Goal: Task Accomplishment & Management: Use online tool/utility

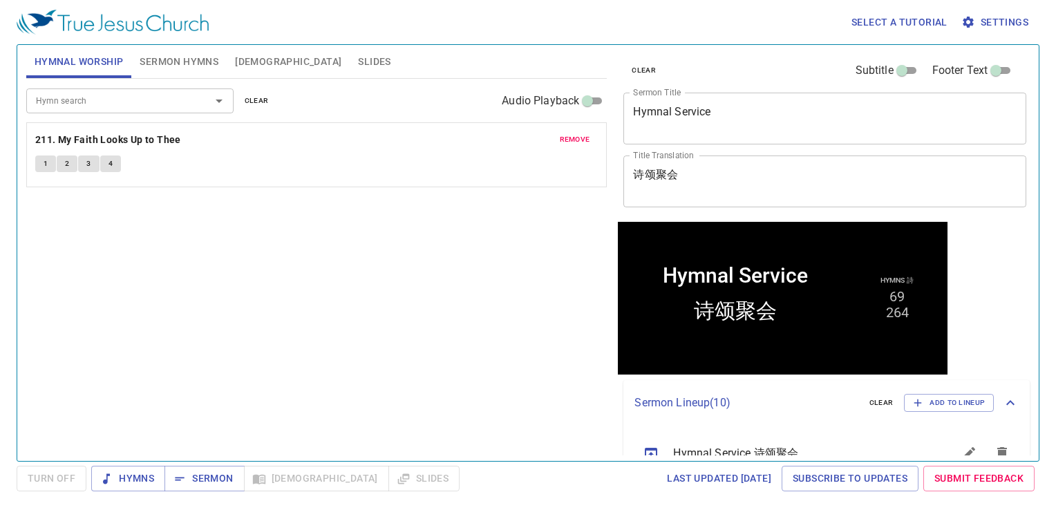
click at [350, 52] on button "Slides" at bounding box center [374, 61] width 49 height 33
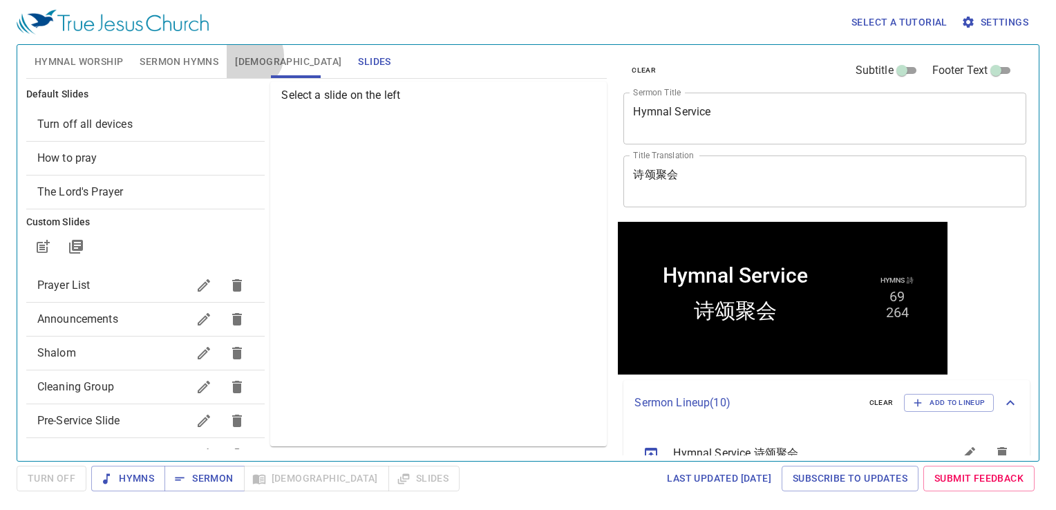
click at [250, 55] on span "[DEMOGRAPHIC_DATA]" at bounding box center [288, 61] width 106 height 17
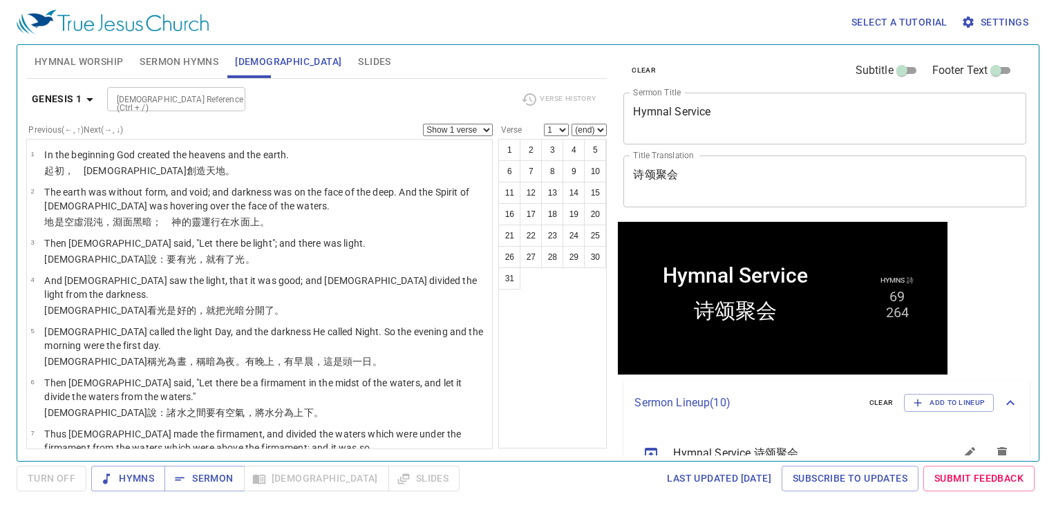
click at [358, 57] on span "Slides" at bounding box center [374, 61] width 32 height 17
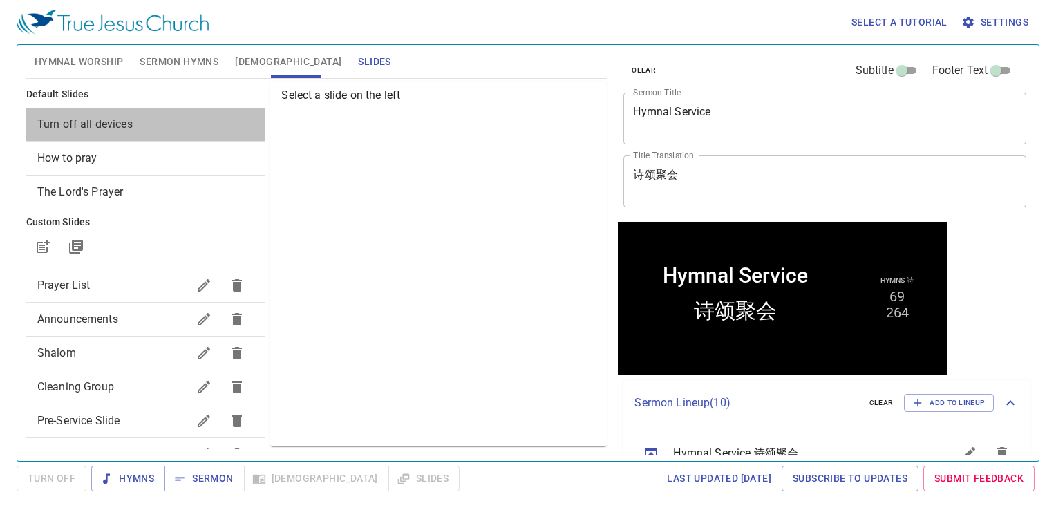
click at [169, 113] on div "Turn off all devices" at bounding box center [145, 124] width 239 height 33
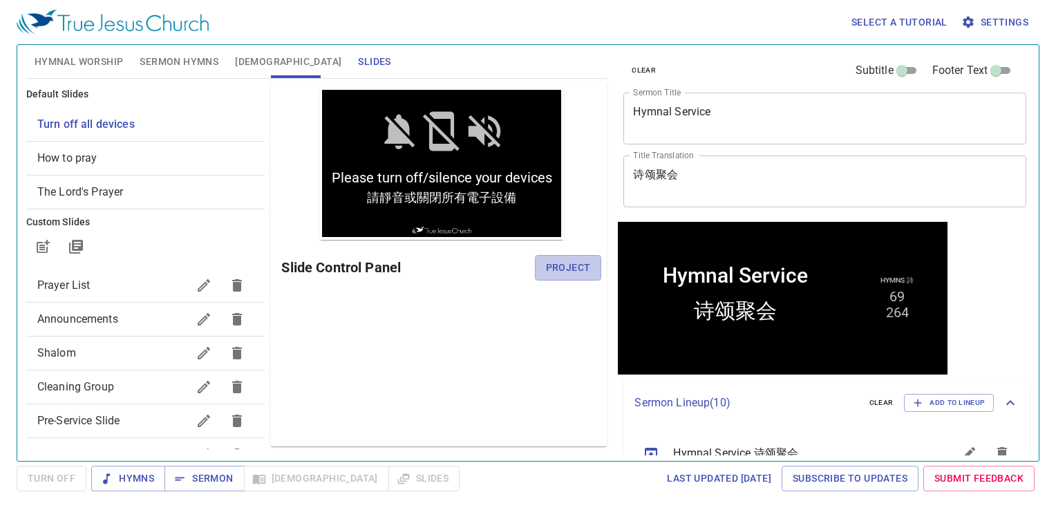
click at [567, 254] on div "Slide Control Panel Project" at bounding box center [441, 267] width 320 height 33
click at [571, 277] on button "Project" at bounding box center [568, 268] width 67 height 26
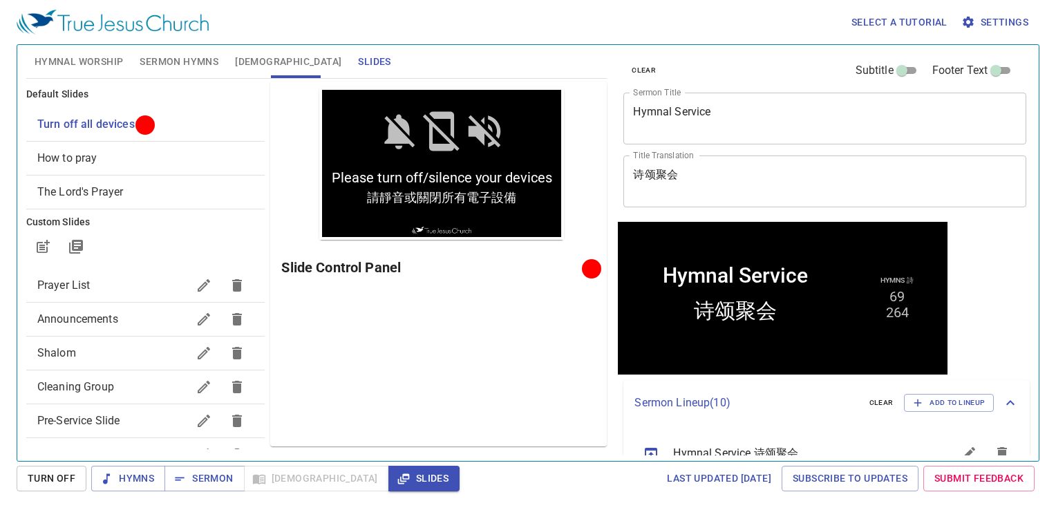
click at [575, 383] on div "Preview Only Slide Control Panel" at bounding box center [438, 264] width 337 height 365
click at [177, 50] on button "Sermon Hymns" at bounding box center [178, 61] width 95 height 33
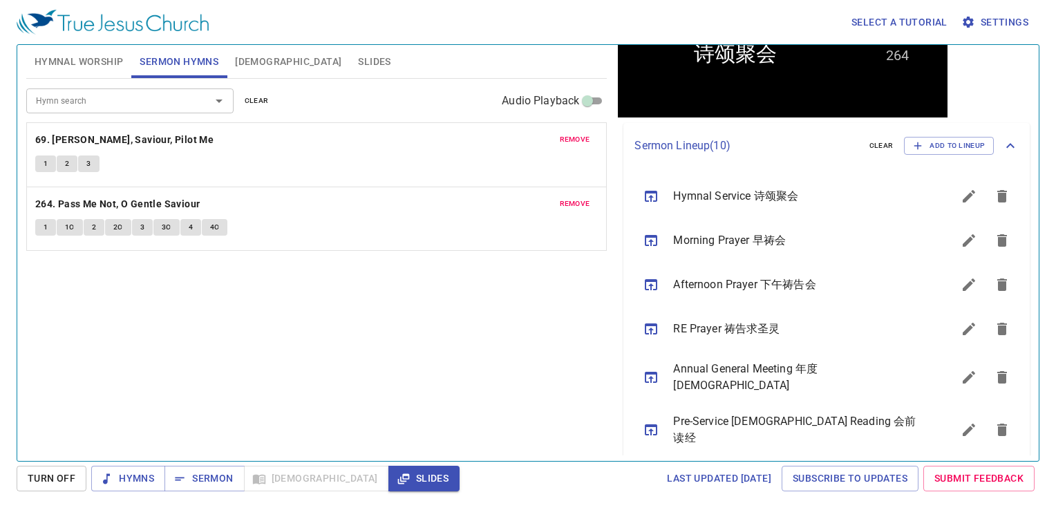
scroll to position [277, 0]
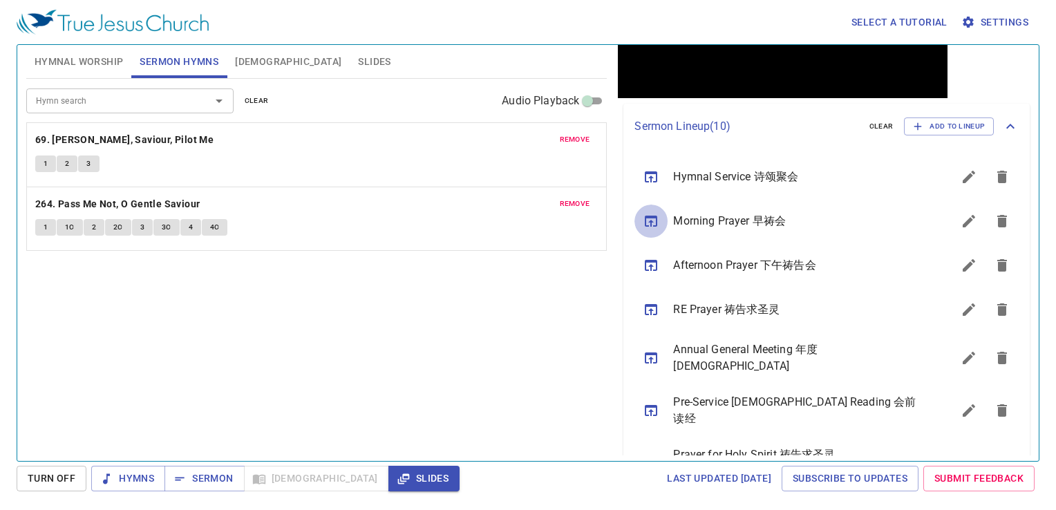
click at [657, 228] on icon "sermon lineup list" at bounding box center [651, 221] width 17 height 17
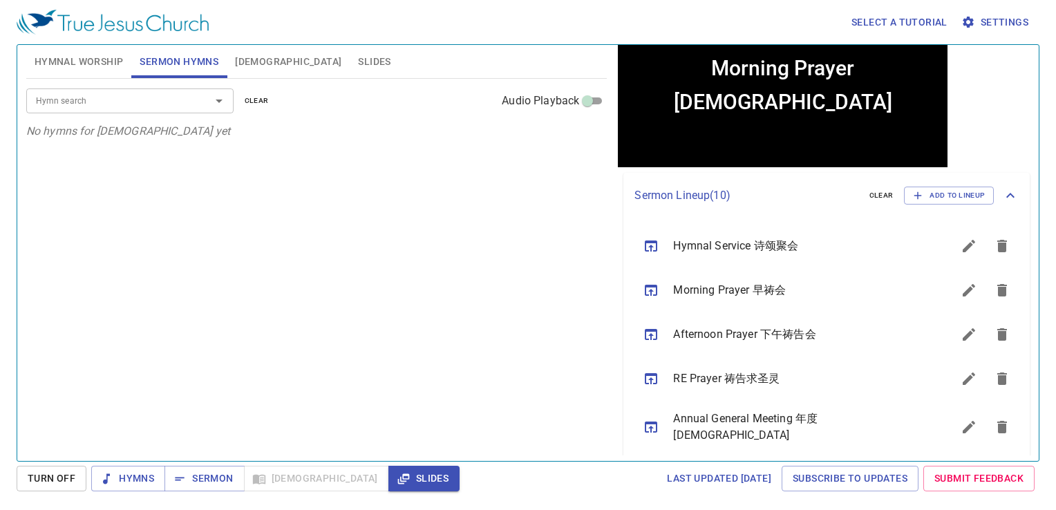
scroll to position [0, 0]
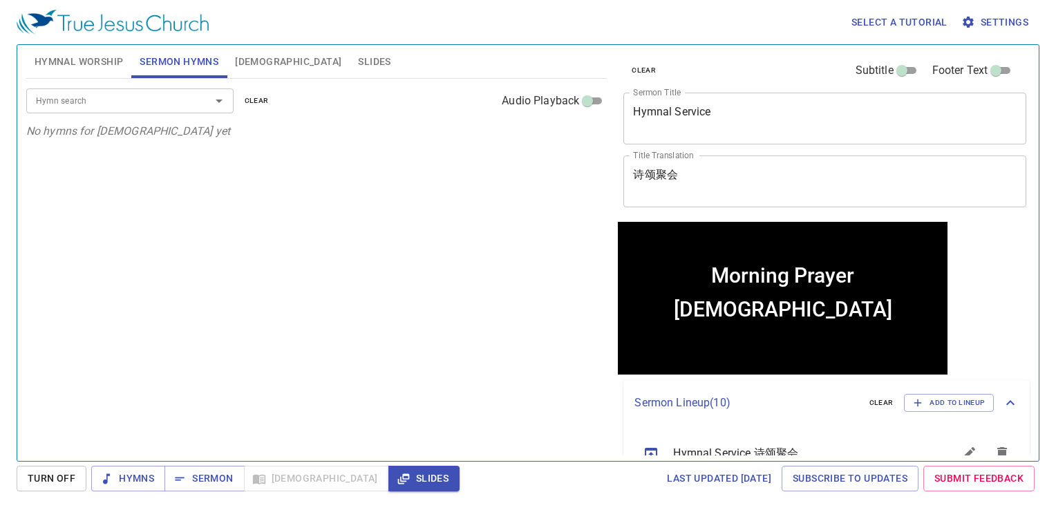
click at [62, 59] on span "Hymnal Worship" at bounding box center [79, 61] width 89 height 17
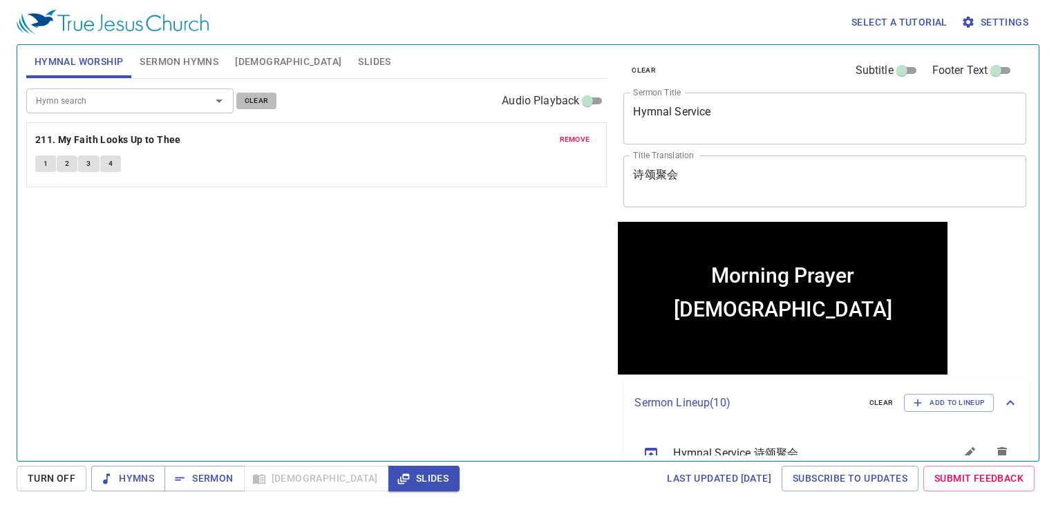
click at [267, 104] on span "clear" at bounding box center [257, 101] width 24 height 12
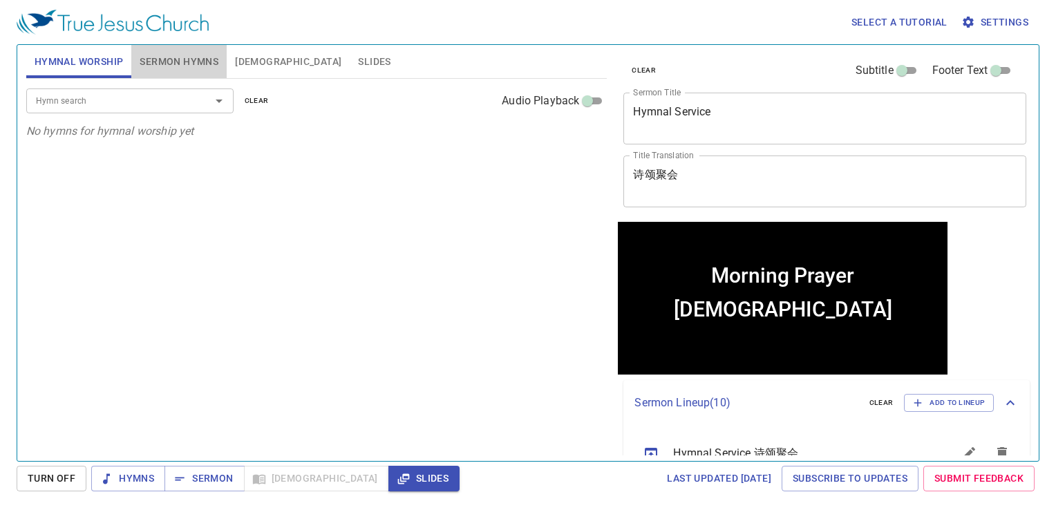
click at [185, 71] on button "Sermon Hymns" at bounding box center [178, 61] width 95 height 33
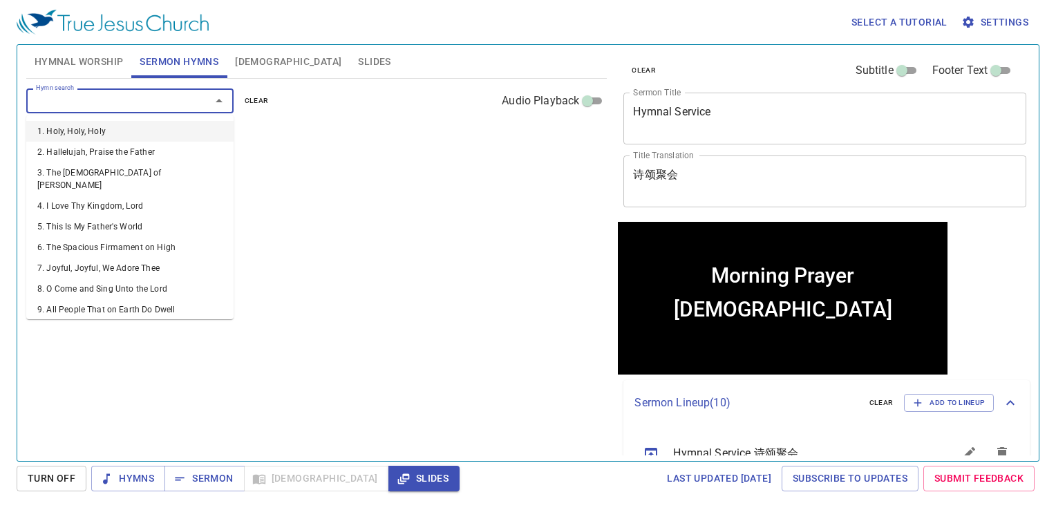
click at [166, 101] on input "Hymn search" at bounding box center [109, 101] width 158 height 16
click at [108, 99] on input "Hymn search" at bounding box center [109, 101] width 158 height 16
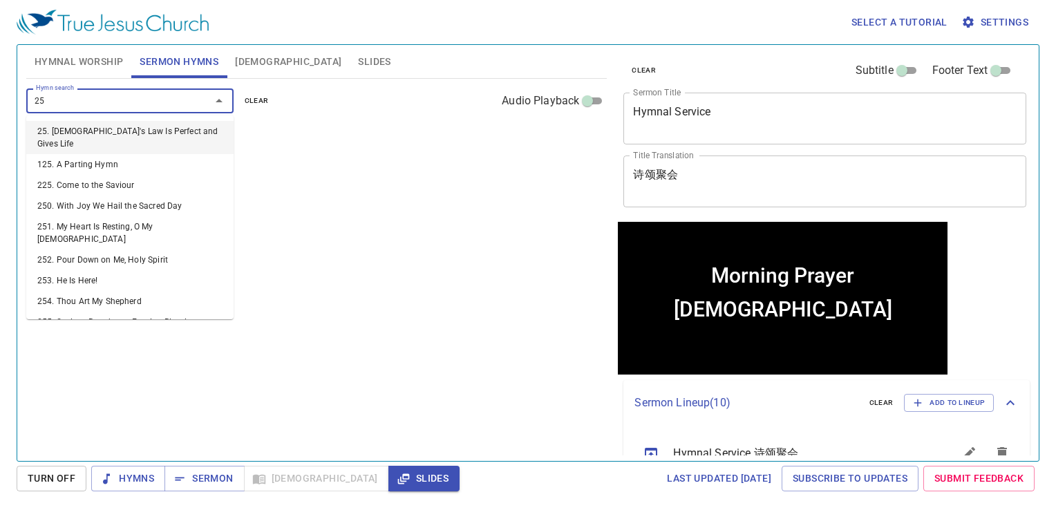
type input "257"
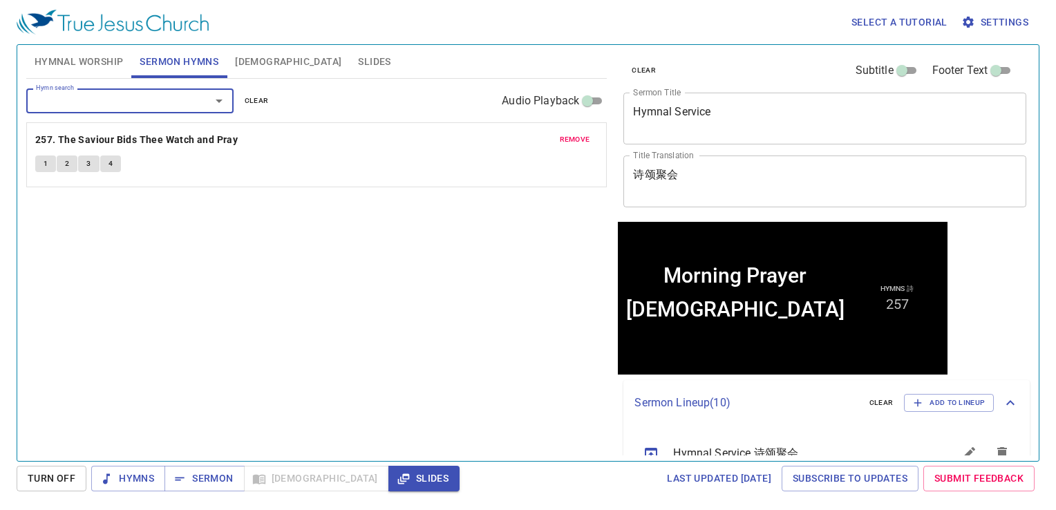
click at [72, 151] on div "remove 257. The Saviour Bids Thee Watch and Pray 1 2 3 4" at bounding box center [317, 155] width 580 height 64
click at [84, 142] on div "remove 257. The Saviour Bids Thee Watch and Pray 1 2 3 4" at bounding box center [316, 154] width 581 height 65
click at [72, 151] on div "remove 257. The Saviour Bids Thee Watch and Pray 1 2 3 4" at bounding box center [317, 155] width 580 height 64
click at [79, 138] on b "257. The Saviour Bids Thee Watch and Pray" at bounding box center [136, 139] width 203 height 17
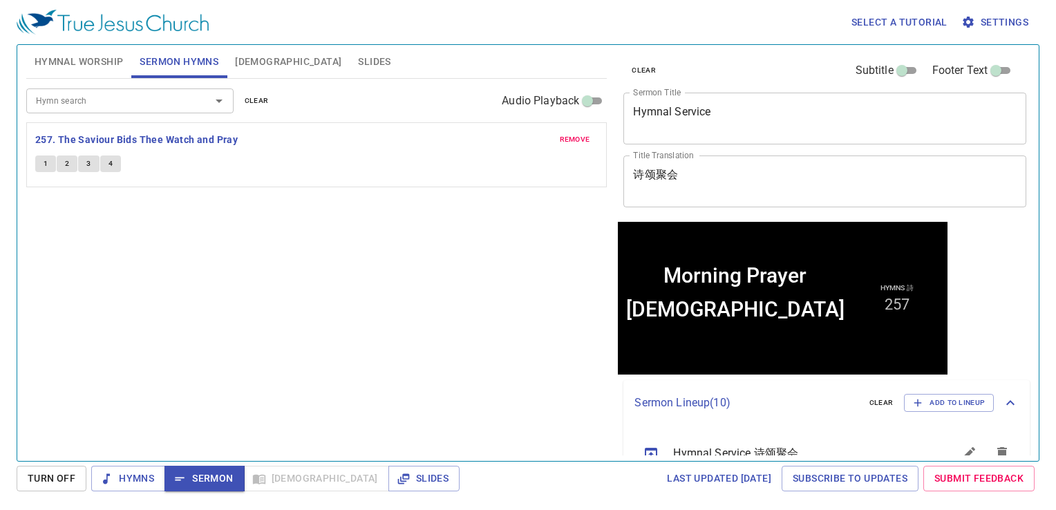
click at [71, 162] on button "2" at bounding box center [67, 164] width 21 height 17
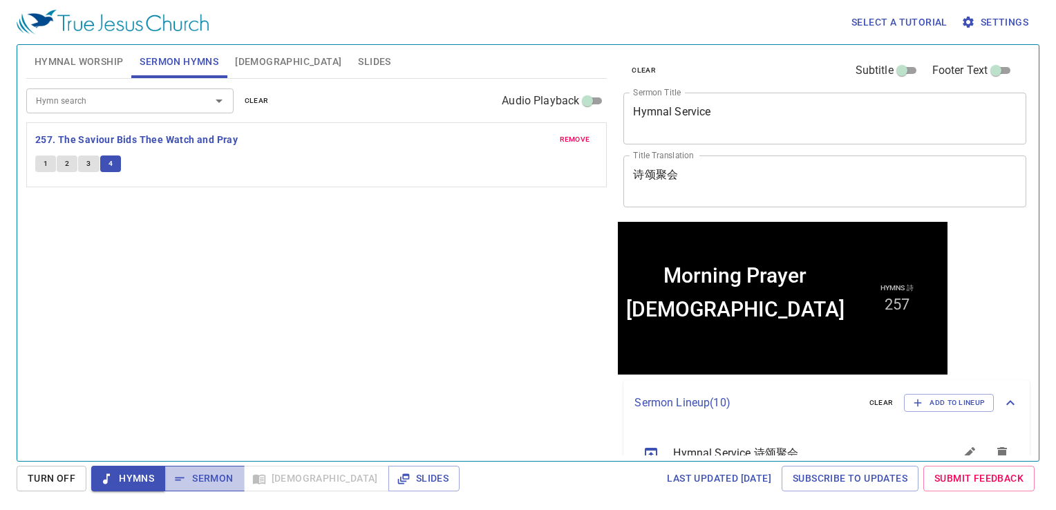
click at [216, 485] on span "Sermon" at bounding box center [204, 478] width 57 height 17
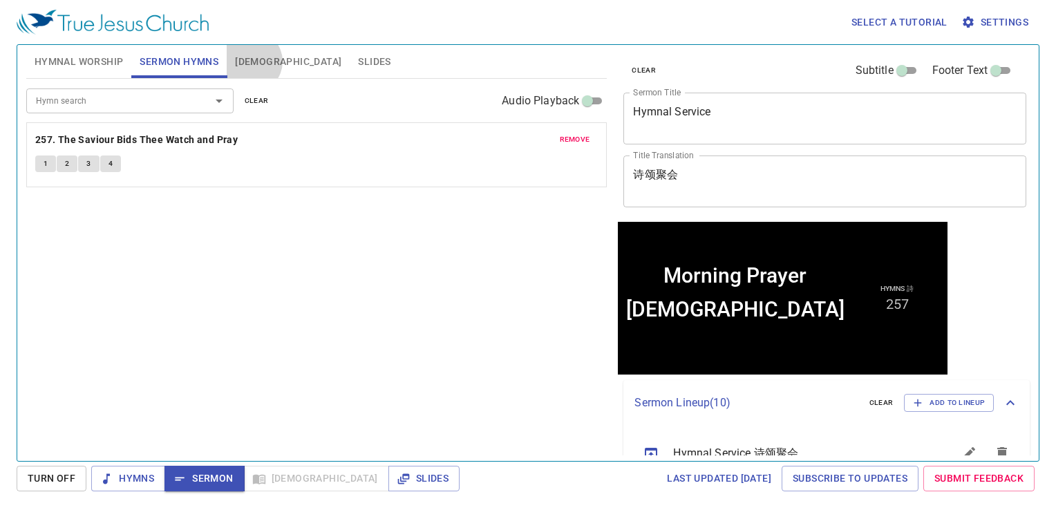
click at [252, 62] on span "[DEMOGRAPHIC_DATA]" at bounding box center [288, 61] width 106 height 17
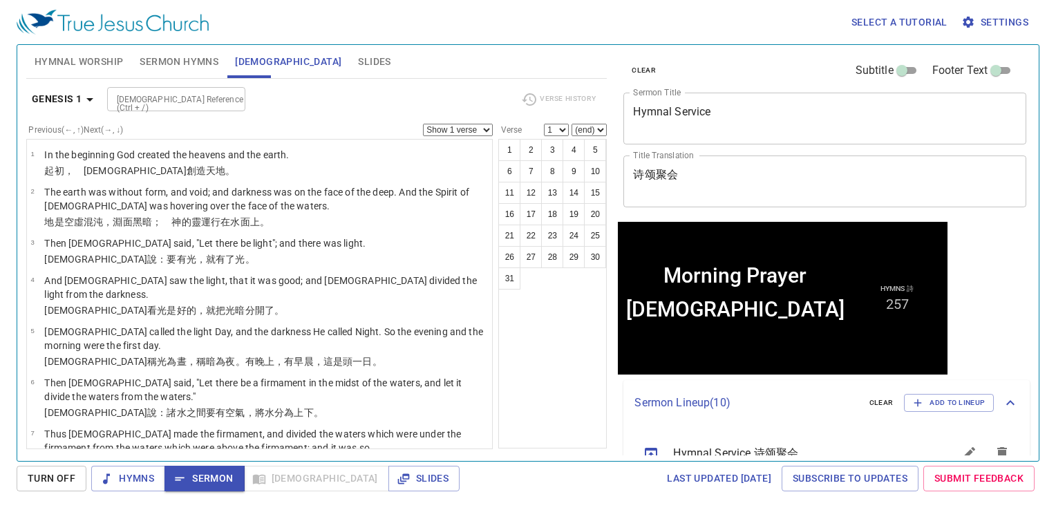
click at [210, 105] on input "[DEMOGRAPHIC_DATA] Reference (Ctrl + /)" at bounding box center [164, 99] width 107 height 16
type input "lk 19"
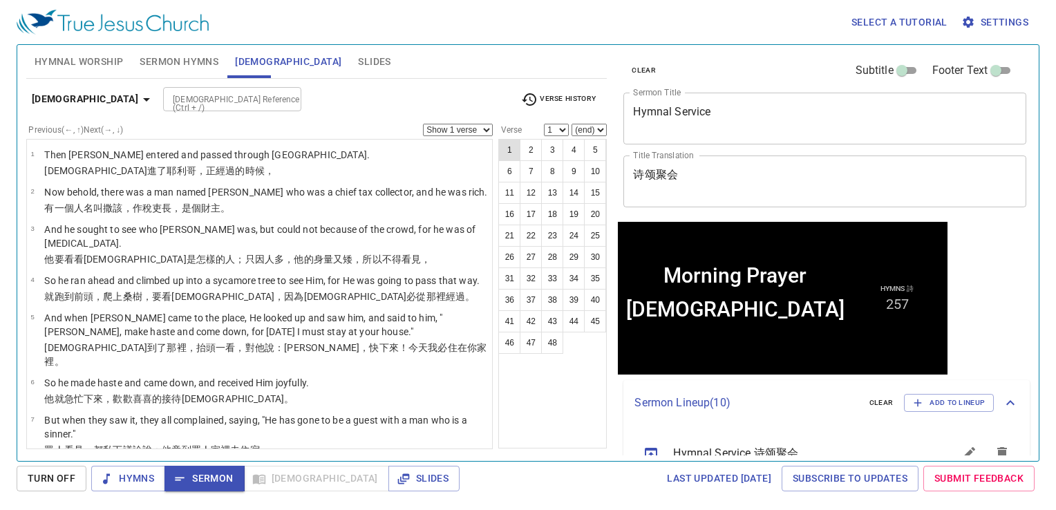
click at [512, 148] on button "1" at bounding box center [510, 150] width 22 height 22
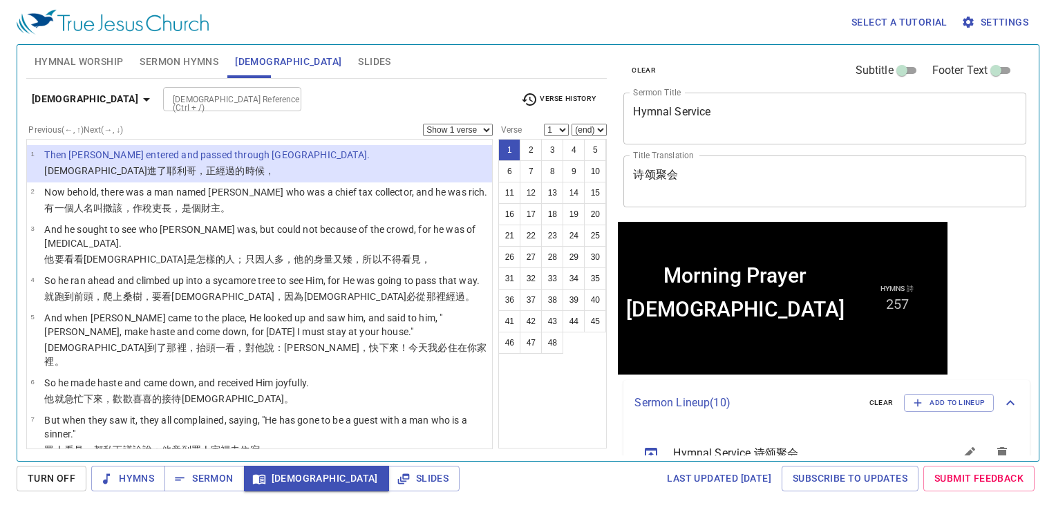
click at [602, 131] on select "(end) 2 3 4 5 6 7 8 9 10 11 12 13 14 15 16 17 18 19 20 21 22 23 24 25 26 27 28 …" at bounding box center [589, 130] width 35 height 12
select select "10"
click at [572, 124] on select "(end) 2 3 4 5 6 7 8 9 10 11 12 13 14 15 16 17 18 19 20 21 22 23 24 25 26 27 28 …" at bounding box center [589, 130] width 35 height 12
click at [274, 167] on li "1 Then Jesus entered and passed through Jericho. 耶穌 進了 耶利哥 ，正經過 的時候，" at bounding box center [260, 163] width 466 height 37
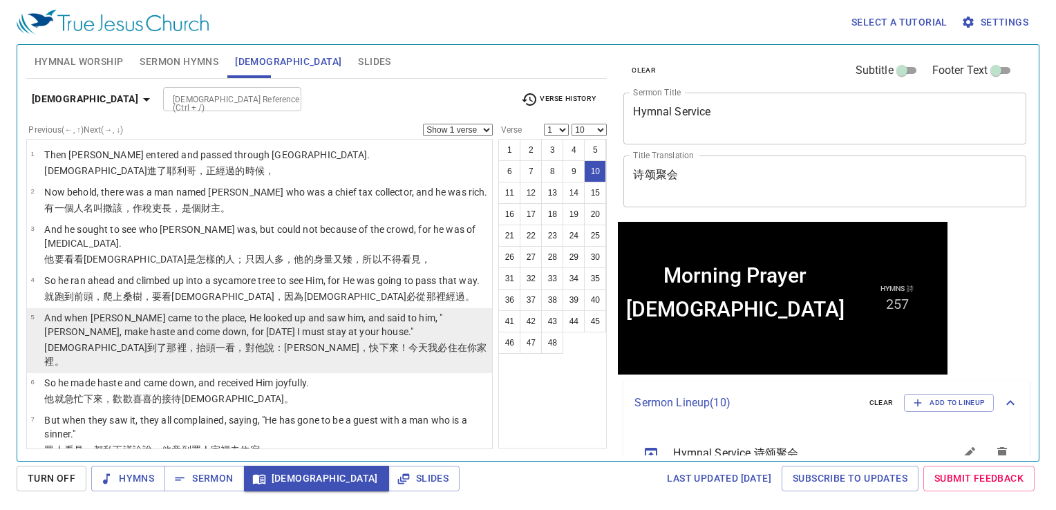
click at [322, 339] on p "And when [PERSON_NAME] came to the place, He looked up and saw him, and said to…" at bounding box center [266, 325] width 444 height 28
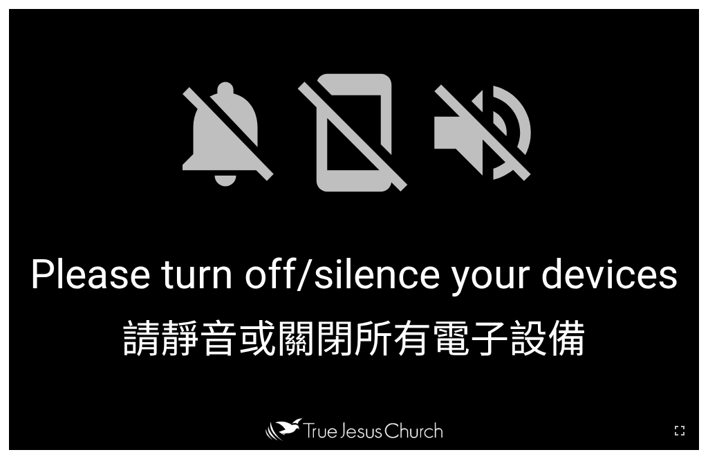
drag, startPoint x: 680, startPoint y: 433, endPoint x: 680, endPoint y: 472, distance: 38.7
click at [552, 433] on icon "button" at bounding box center [679, 430] width 17 height 17
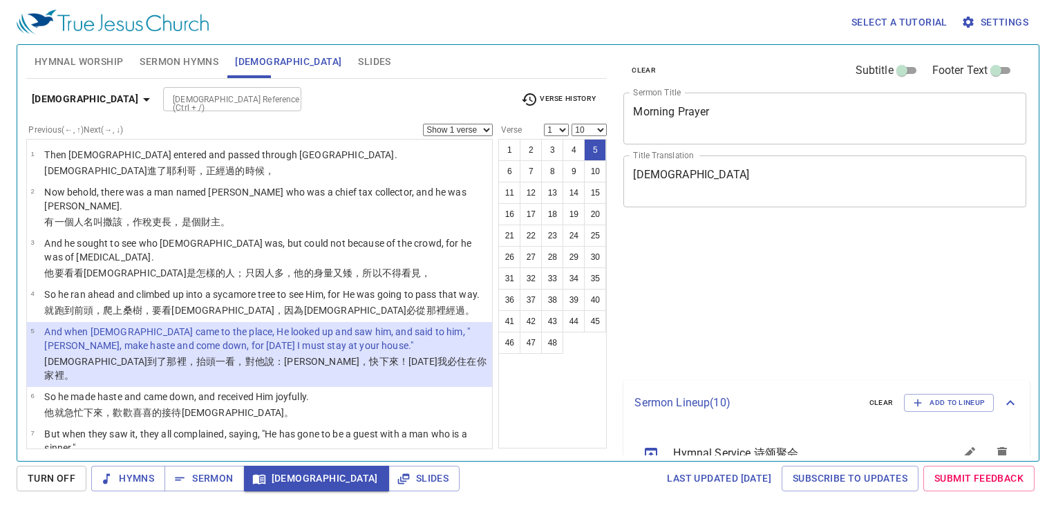
select select "10"
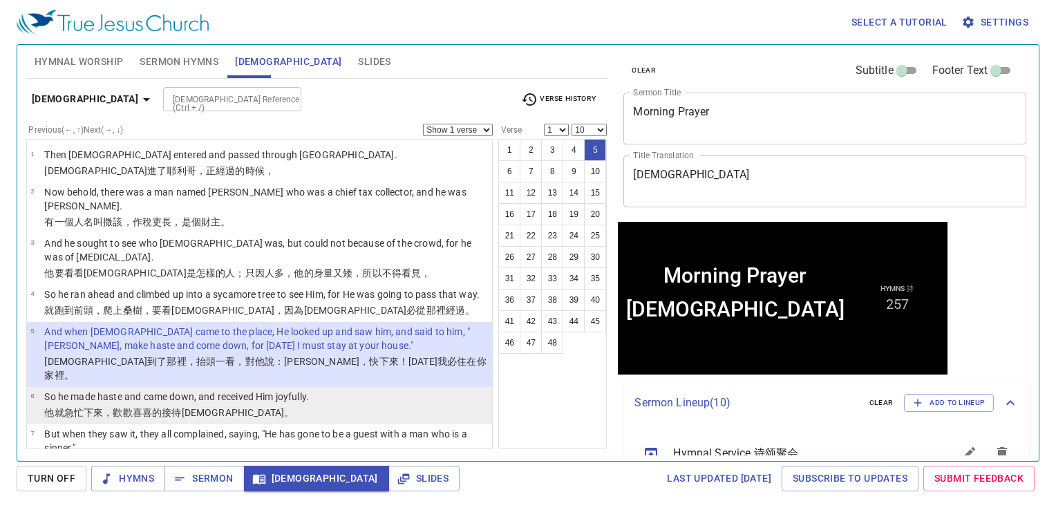
click at [304, 406] on p "他就 急忙 下來 ，歡歡喜喜的 接待 耶穌。" at bounding box center [176, 413] width 265 height 14
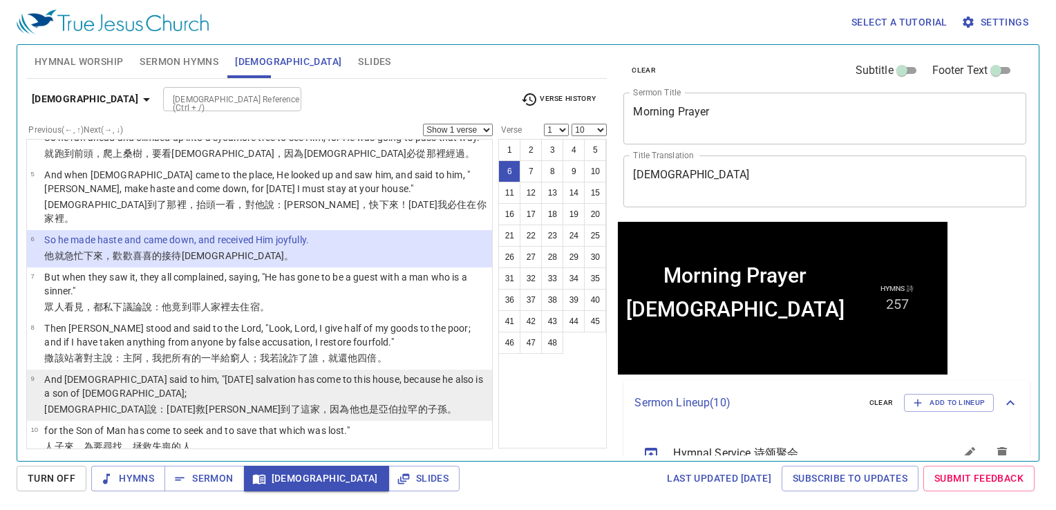
scroll to position [207, 0]
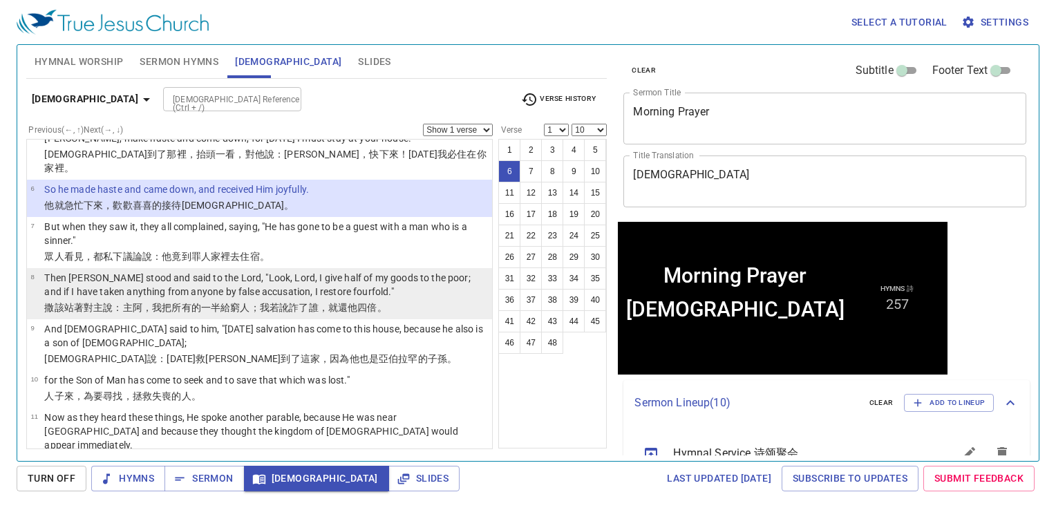
click at [245, 283] on p "Then [PERSON_NAME] stood and said to the Lord, "Look, Lord, I give half of my g…" at bounding box center [266, 285] width 444 height 28
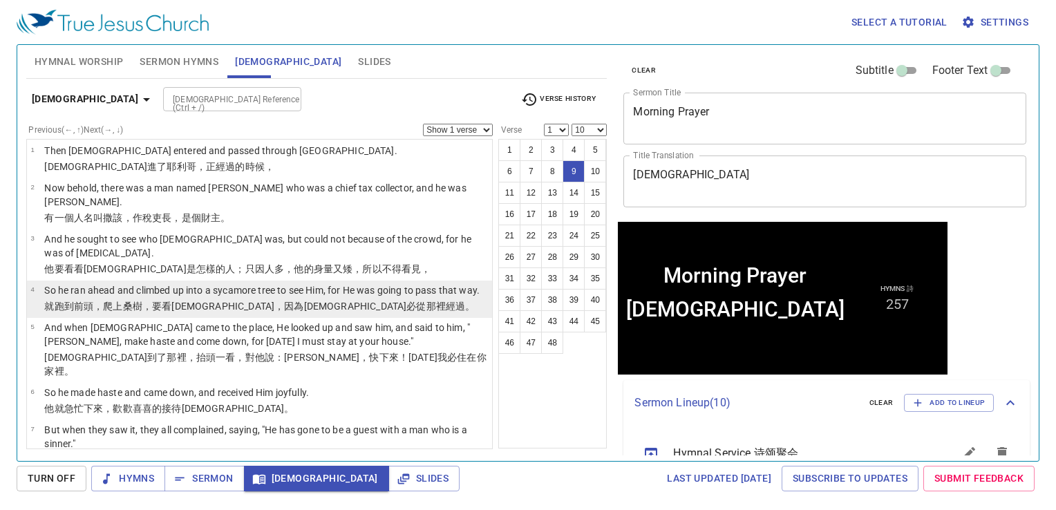
scroll to position [0, 0]
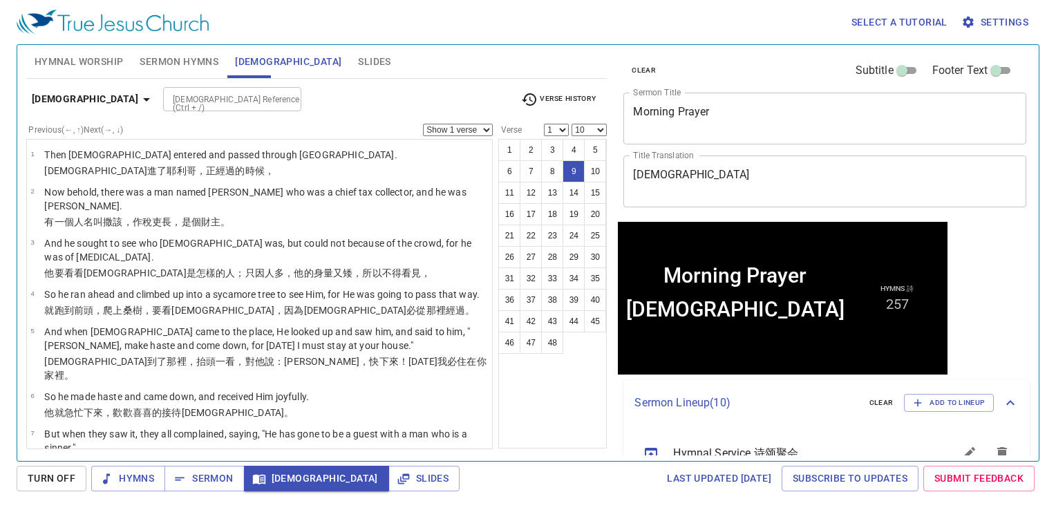
drag, startPoint x: 299, startPoint y: 57, endPoint x: 292, endPoint y: 62, distance: 7.9
click at [358, 59] on span "Slides" at bounding box center [374, 61] width 32 height 17
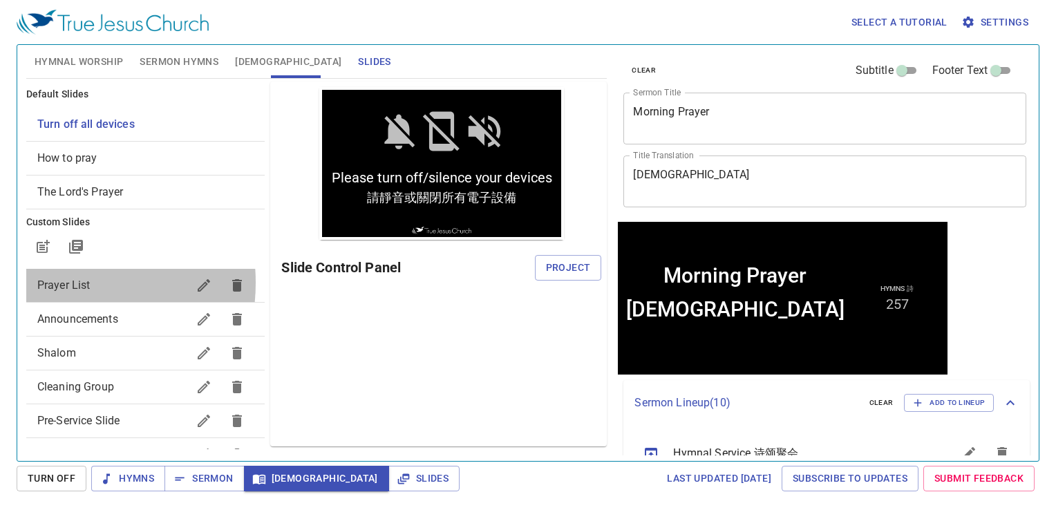
drag, startPoint x: 47, startPoint y: 283, endPoint x: 71, endPoint y: 292, distance: 25.2
click at [47, 283] on span "Prayer List" at bounding box center [63, 285] width 53 height 13
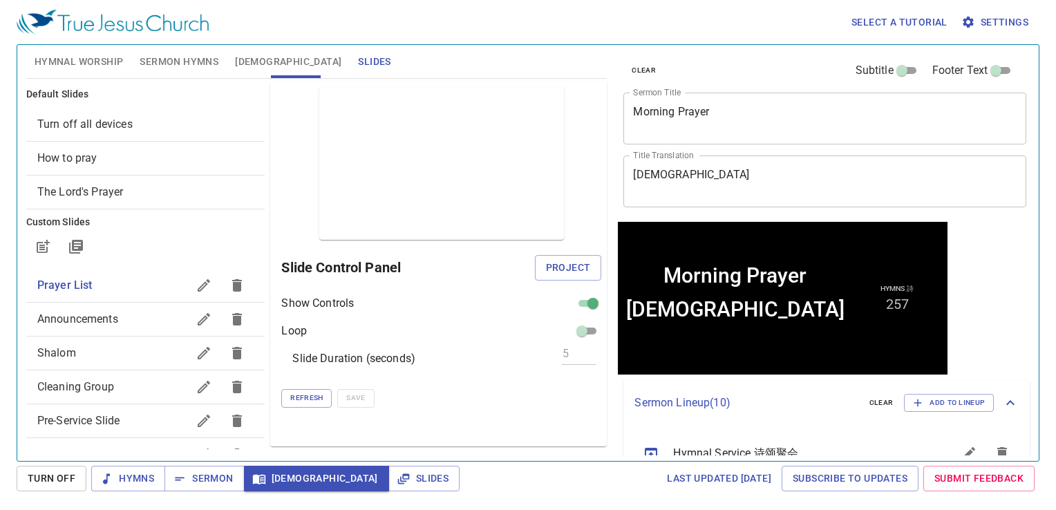
click at [534, 255] on div "Slide Control Panel Project" at bounding box center [441, 267] width 320 height 33
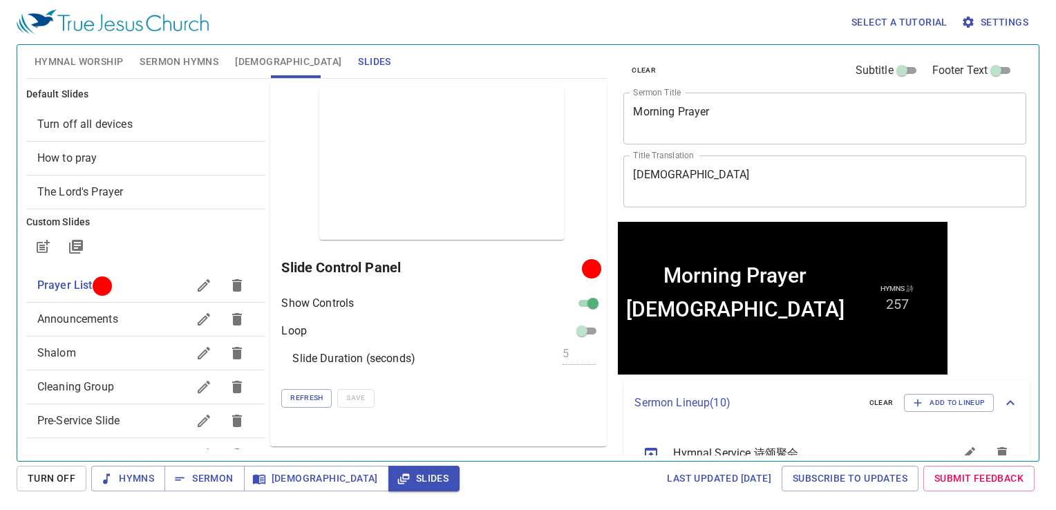
click at [113, 57] on span "Hymnal Worship" at bounding box center [79, 61] width 89 height 17
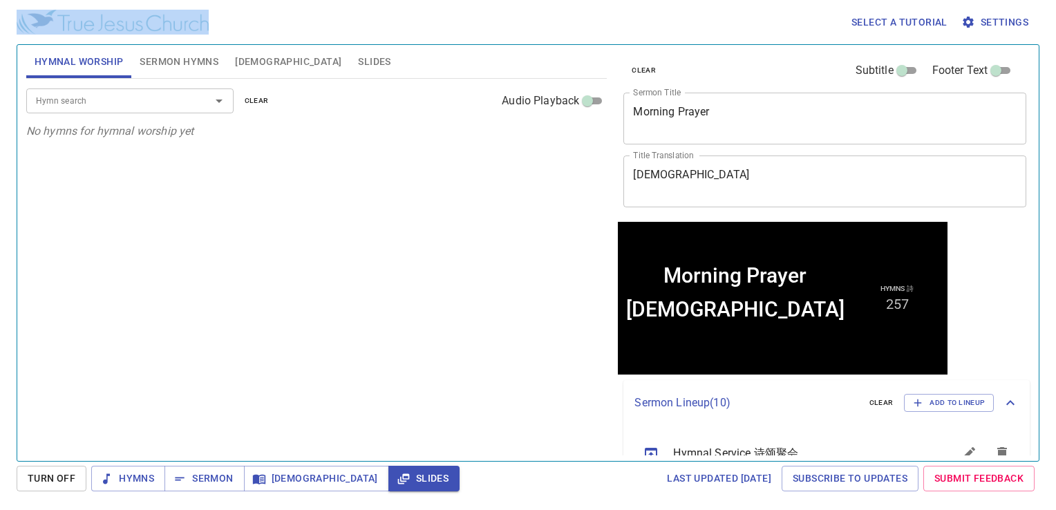
click at [193, 48] on div "Select a tutorial Settings Hymnal Worship Sermon Hymns Bible Slides Hymn search…" at bounding box center [528, 255] width 1056 height 510
drag, startPoint x: 193, startPoint y: 48, endPoint x: 306, endPoint y: 159, distance: 158.9
click at [306, 159] on div "Hymn search Hymn search clear Audio Playback No hymns for hymnal worship yet" at bounding box center [316, 264] width 581 height 371
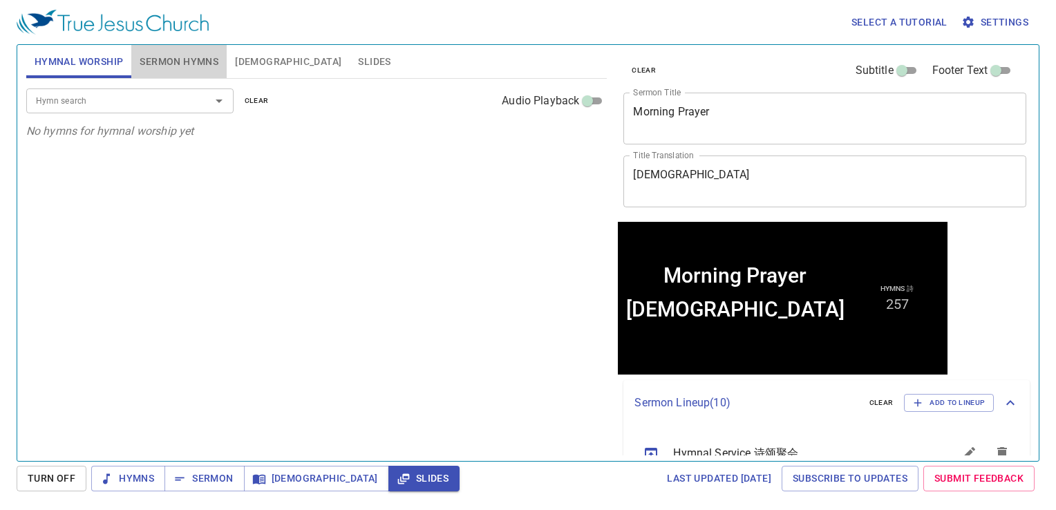
click at [194, 57] on span "Sermon Hymns" at bounding box center [179, 61] width 79 height 17
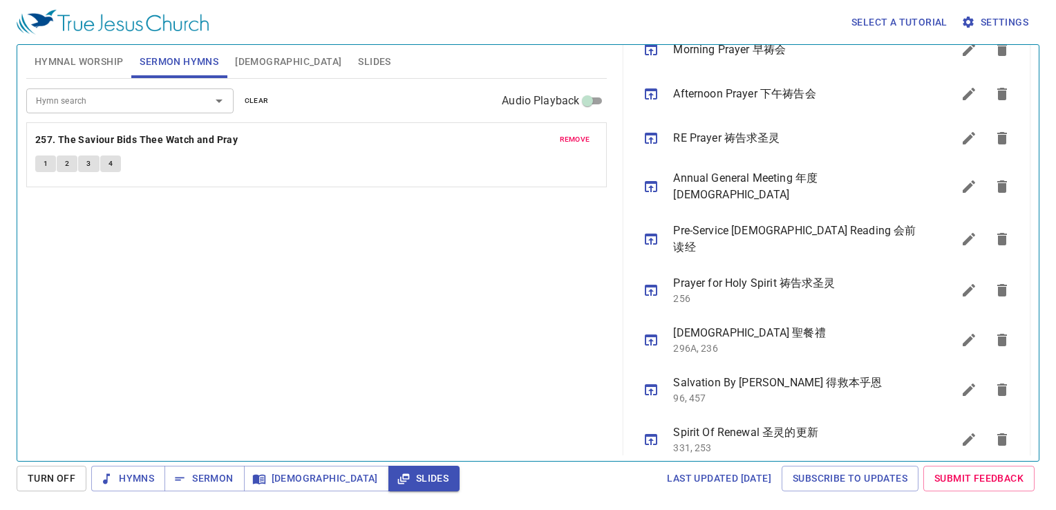
scroll to position [451, 0]
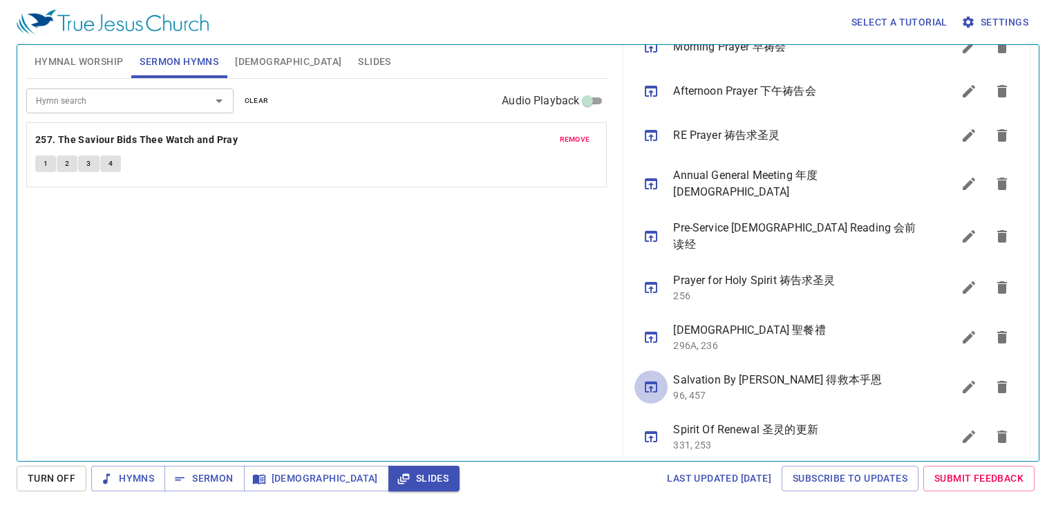
click at [653, 379] on icon "sermon lineup list" at bounding box center [651, 387] width 17 height 17
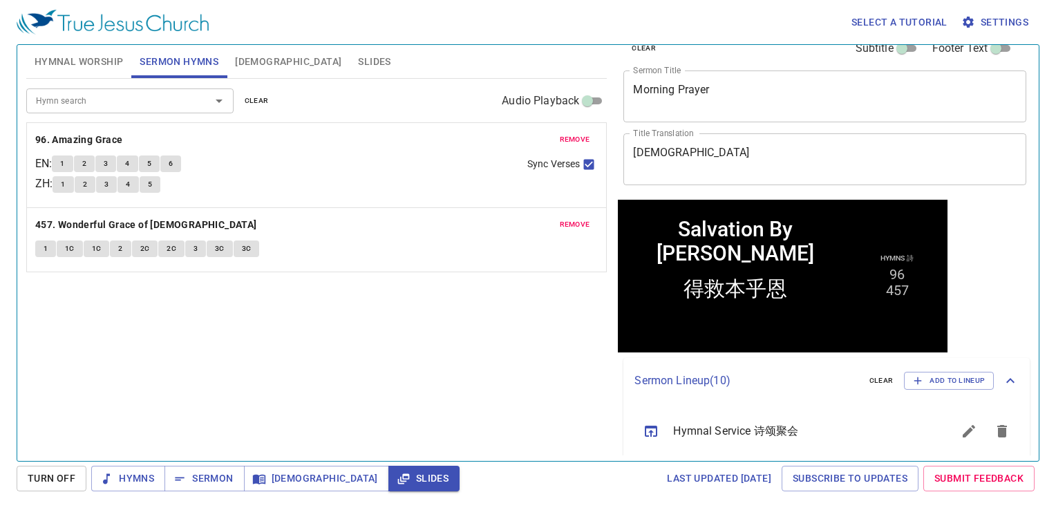
scroll to position [0, 0]
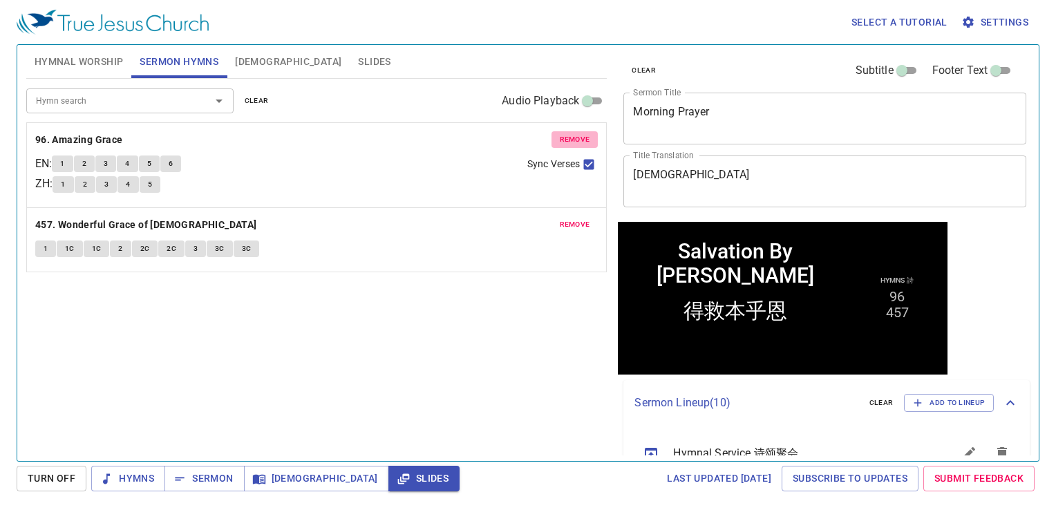
click at [593, 145] on button "remove" at bounding box center [575, 139] width 47 height 17
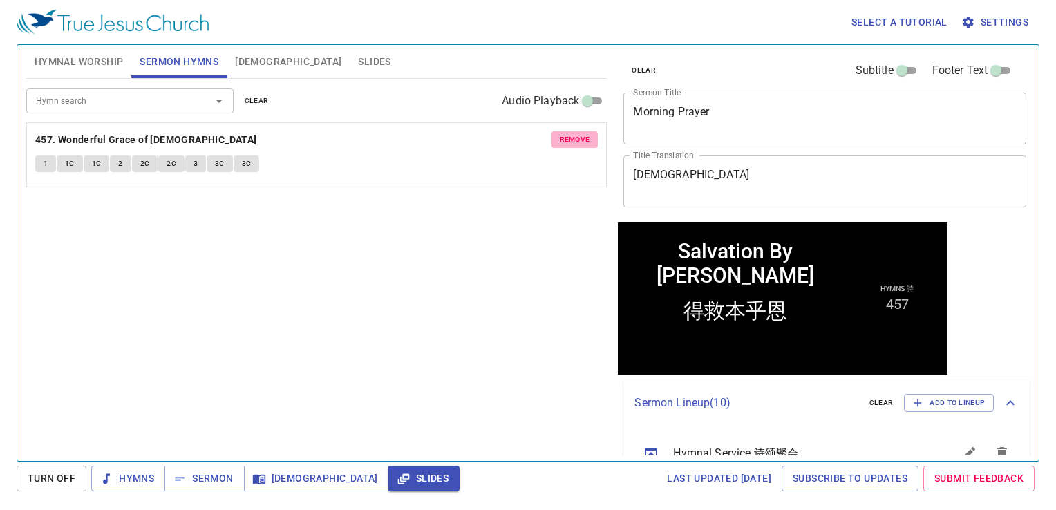
click at [593, 145] on button "remove" at bounding box center [575, 139] width 47 height 17
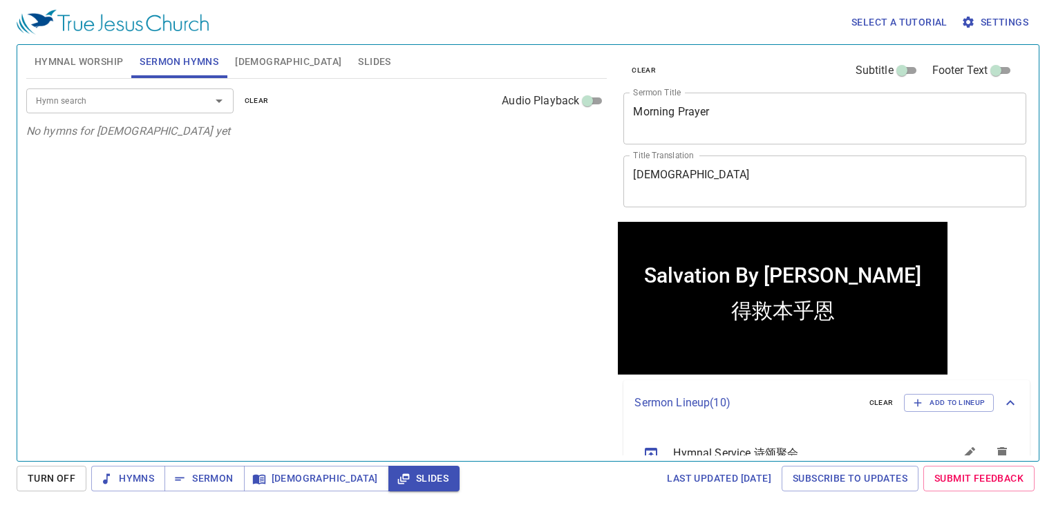
click at [66, 67] on span "Hymnal Worship" at bounding box center [79, 61] width 89 height 17
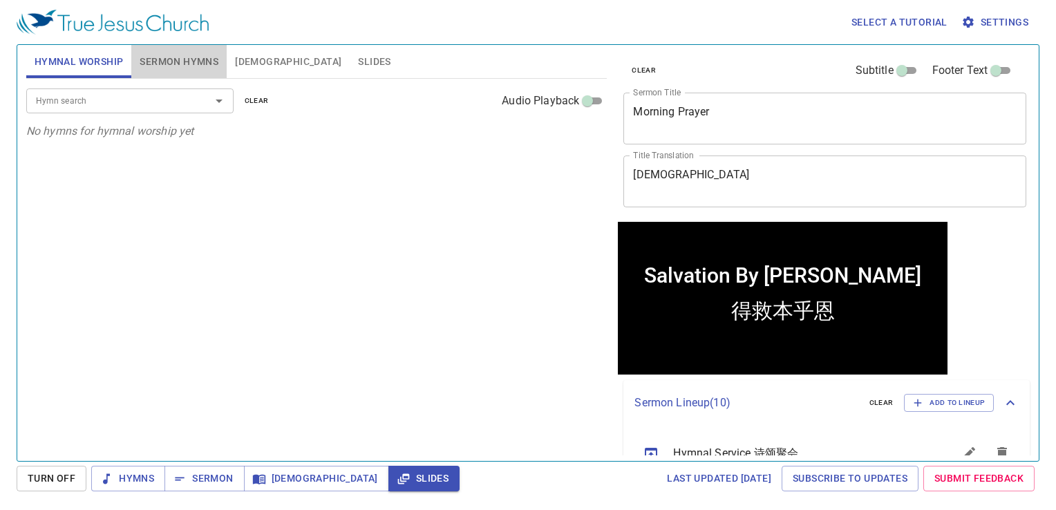
click at [176, 66] on span "Sermon Hymns" at bounding box center [179, 61] width 79 height 17
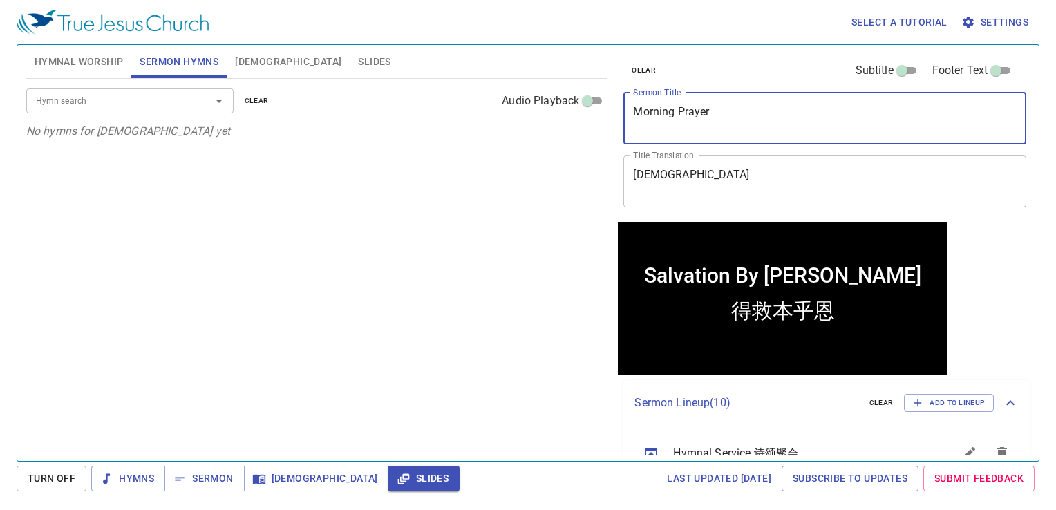
drag, startPoint x: 741, startPoint y: 109, endPoint x: 600, endPoint y: 156, distance: 148.9
click at [600, 156] on div "Hymnal Worship Sermon Hymns Bible Slides Hymn search Hymn search clear Audio Pl…" at bounding box center [528, 247] width 1015 height 416
type textarea "Salvation By Grace"
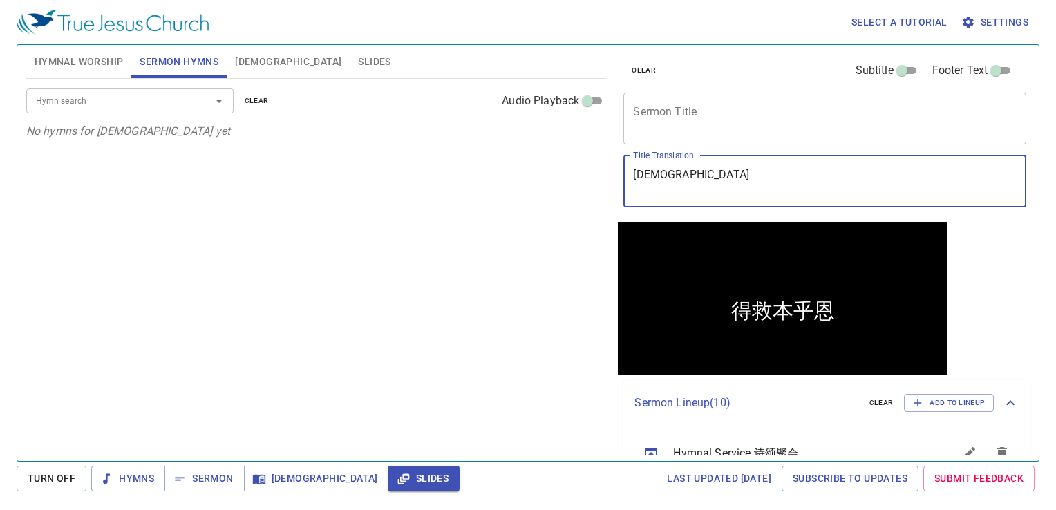
drag, startPoint x: 700, startPoint y: 192, endPoint x: 620, endPoint y: 194, distance: 80.9
click at [620, 194] on div "clear Subtitle Footer Text Sermon Title x Sermon Title Title Translation 得救本乎恩 …" at bounding box center [824, 133] width 412 height 177
type textarea "得救本乎恩"
click at [194, 104] on div at bounding box center [210, 100] width 36 height 19
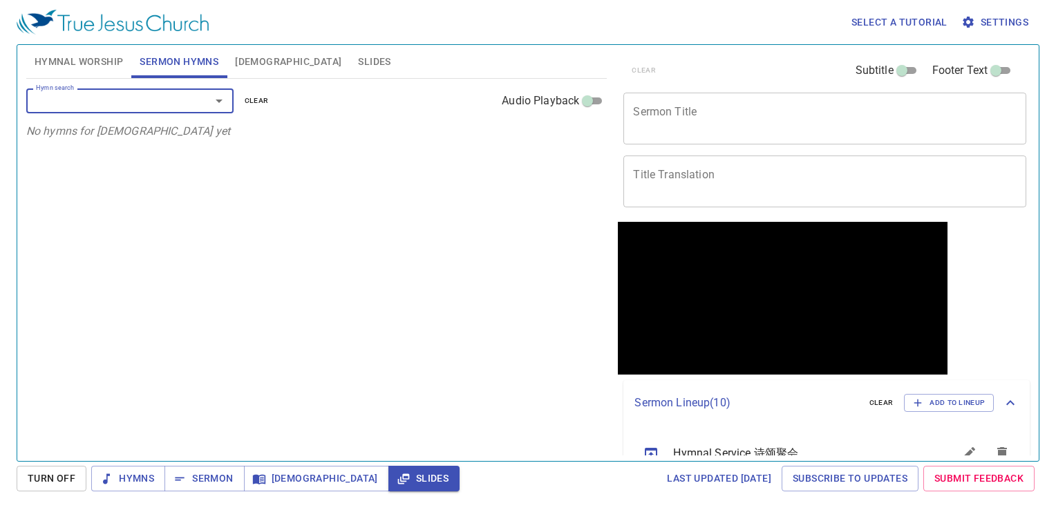
click at [68, 66] on span "Hymnal Worship" at bounding box center [79, 61] width 89 height 17
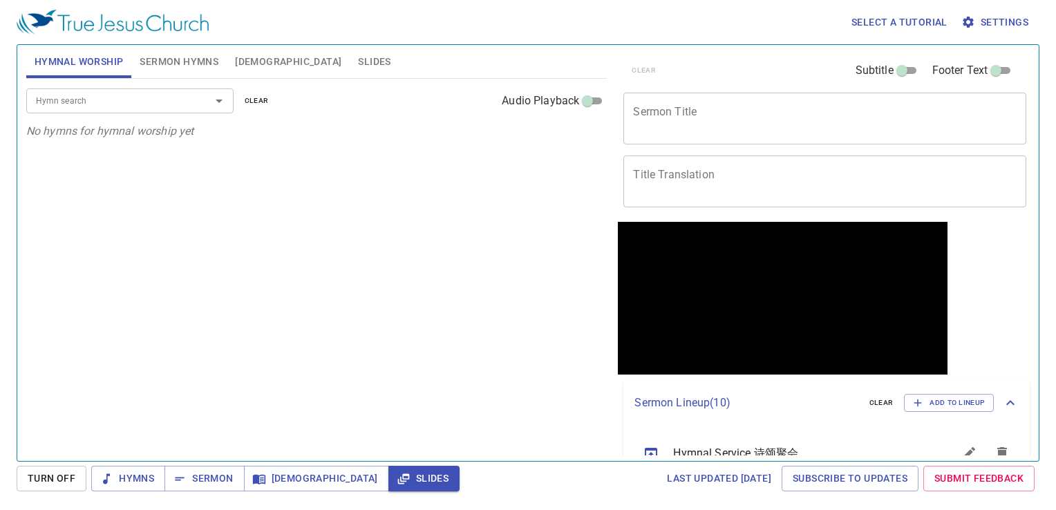
click at [88, 103] on input "Hymn search" at bounding box center [109, 101] width 158 height 16
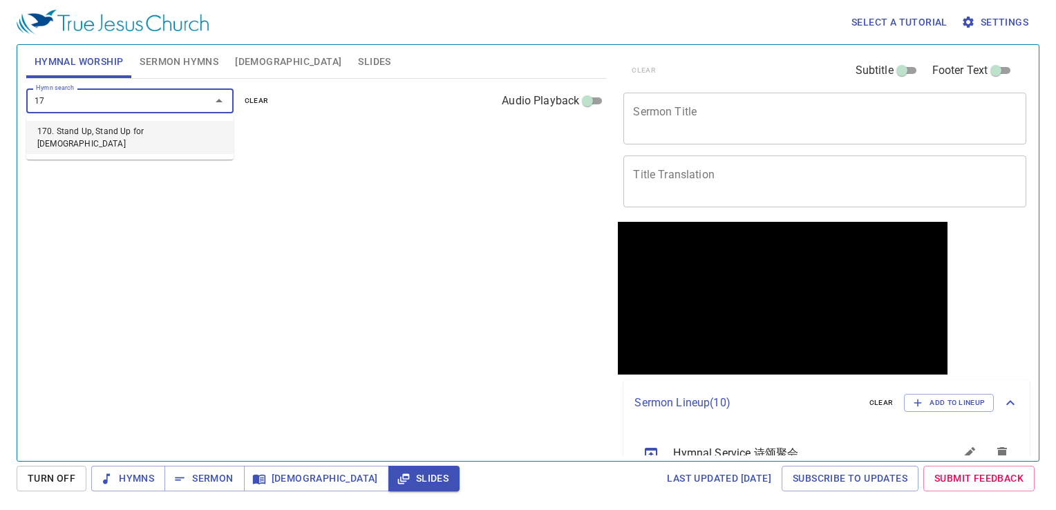
type input "170"
click at [52, 131] on li "170. Stand Up, Stand Up for [DEMOGRAPHIC_DATA]" at bounding box center [129, 137] width 207 height 33
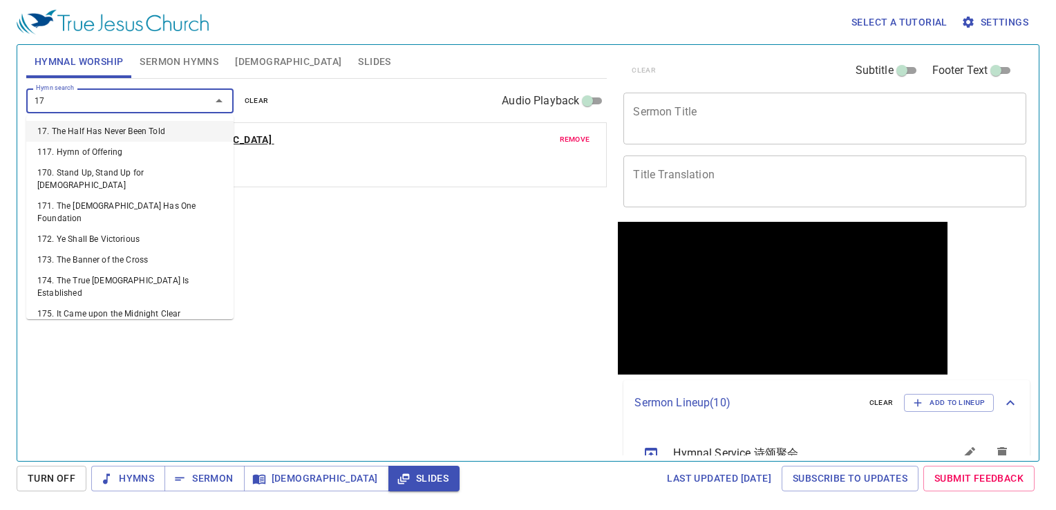
type input "179"
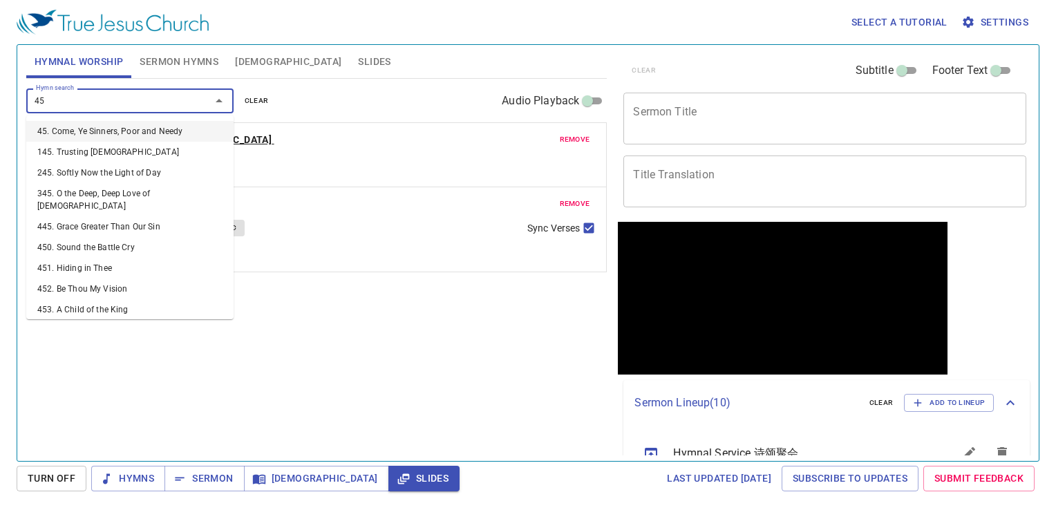
type input "452"
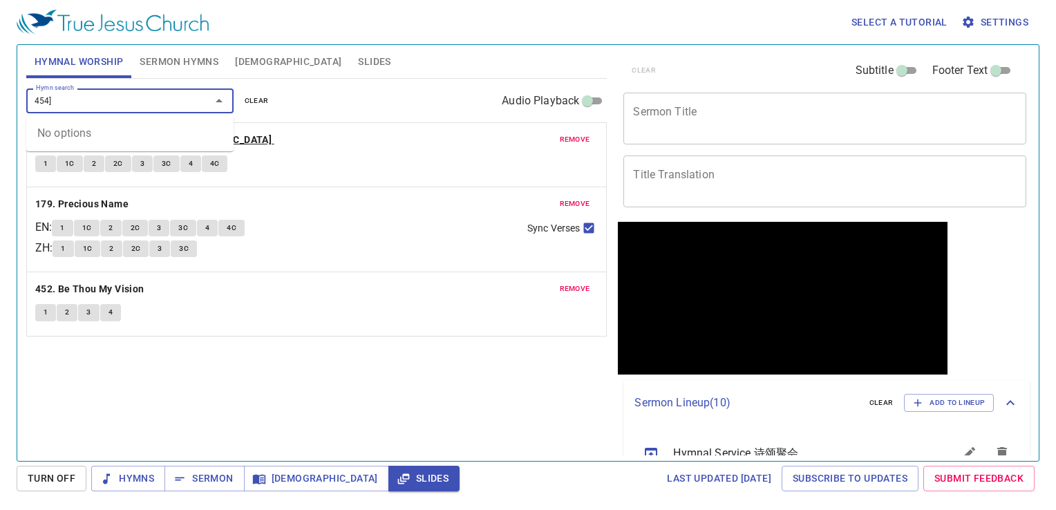
type input "454"
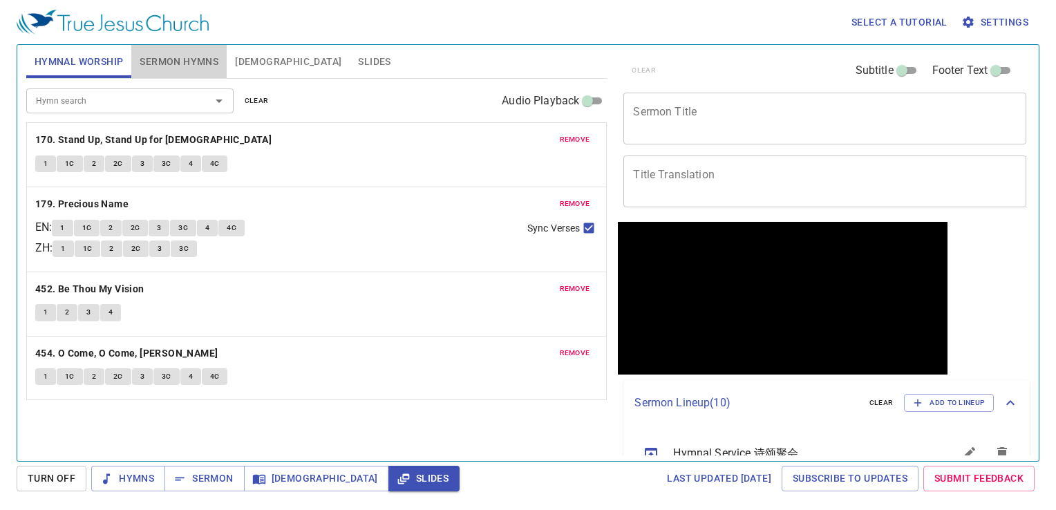
click at [194, 71] on button "Sermon Hymns" at bounding box center [178, 61] width 95 height 33
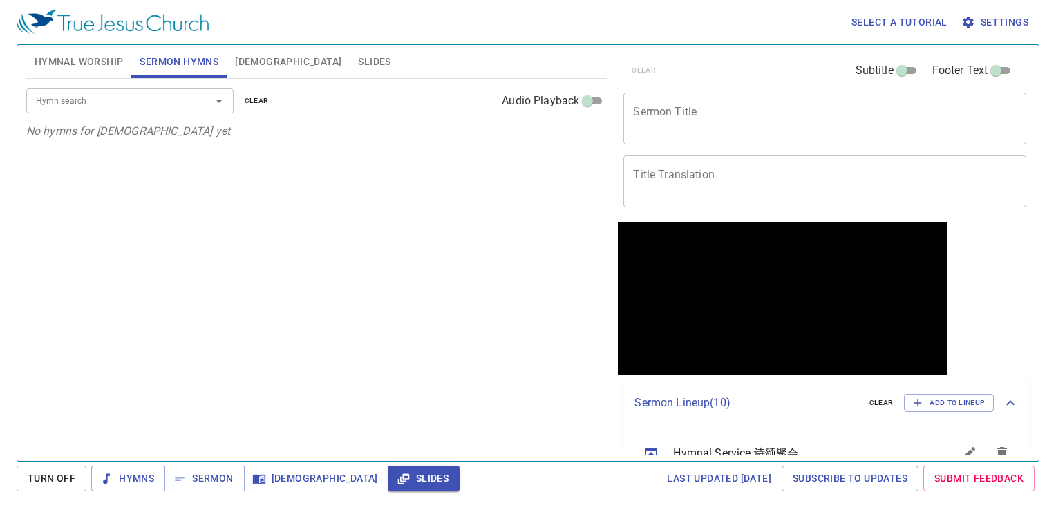
drag, startPoint x: 659, startPoint y: 137, endPoint x: 628, endPoint y: 139, distance: 31.2
click at [628, 139] on div "x Sermon Title" at bounding box center [825, 119] width 403 height 52
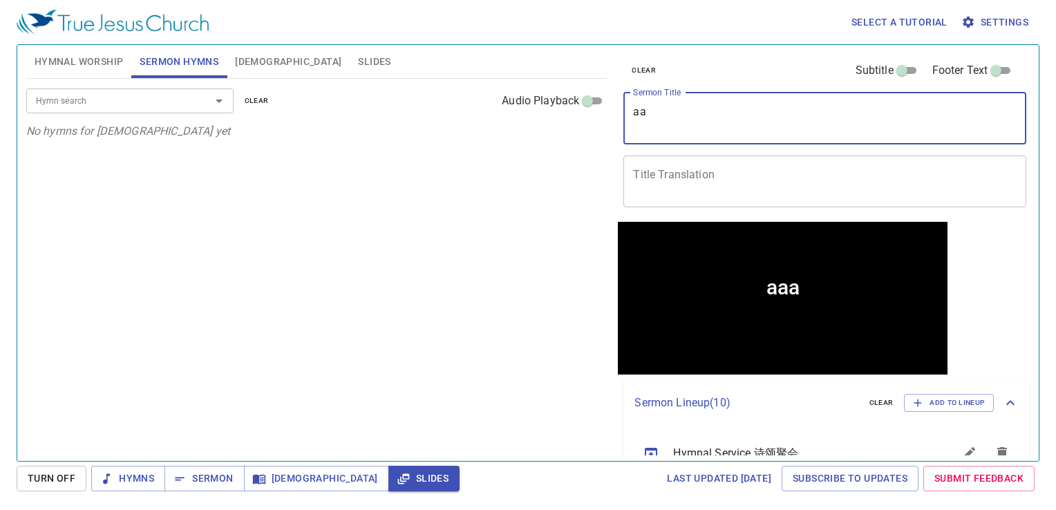
type textarea "a"
click at [131, 466] on button "Hymns" at bounding box center [128, 479] width 74 height 26
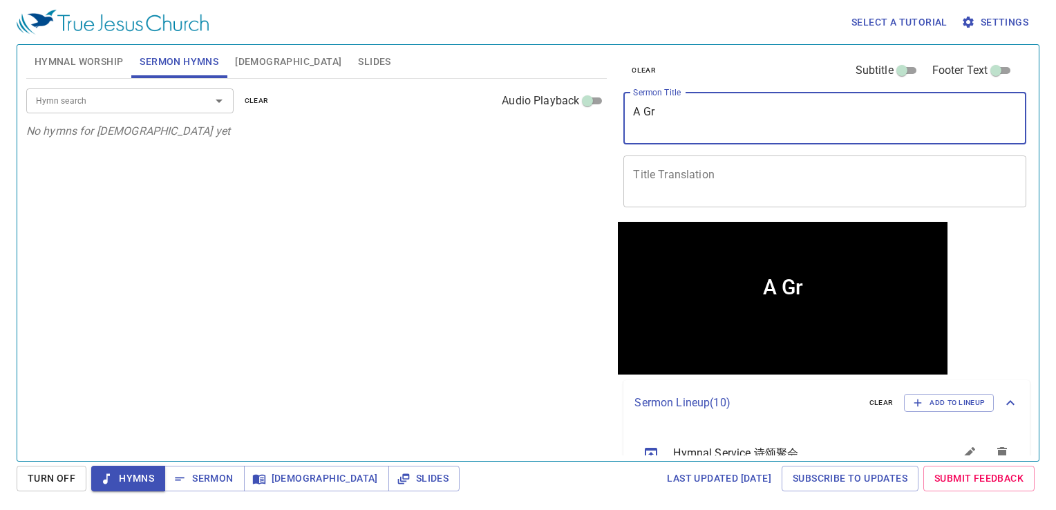
click at [688, 109] on textarea "A Gr" at bounding box center [825, 118] width 384 height 26
click at [125, 89] on div "Hymn search" at bounding box center [129, 101] width 207 height 24
type textarea "A Genuine Faith"
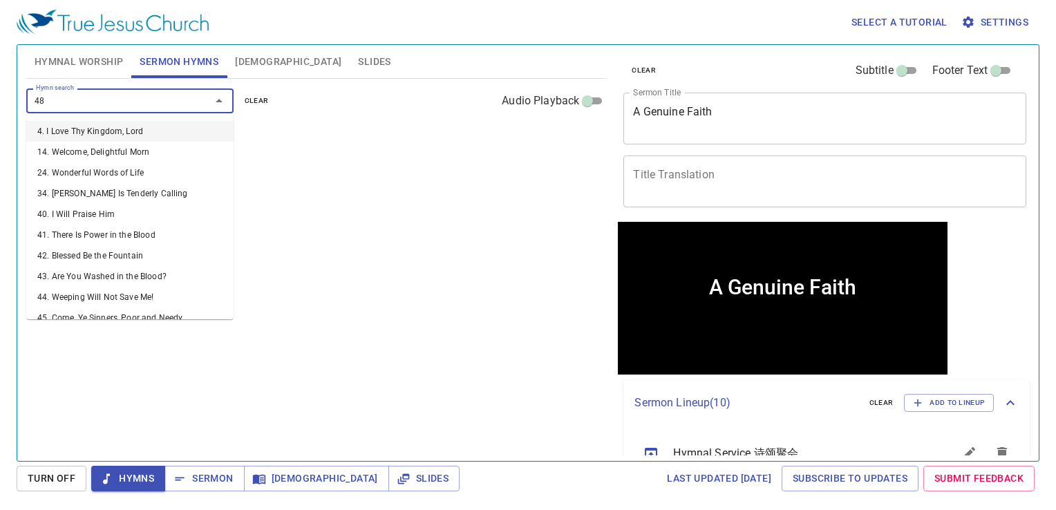
type input "484"
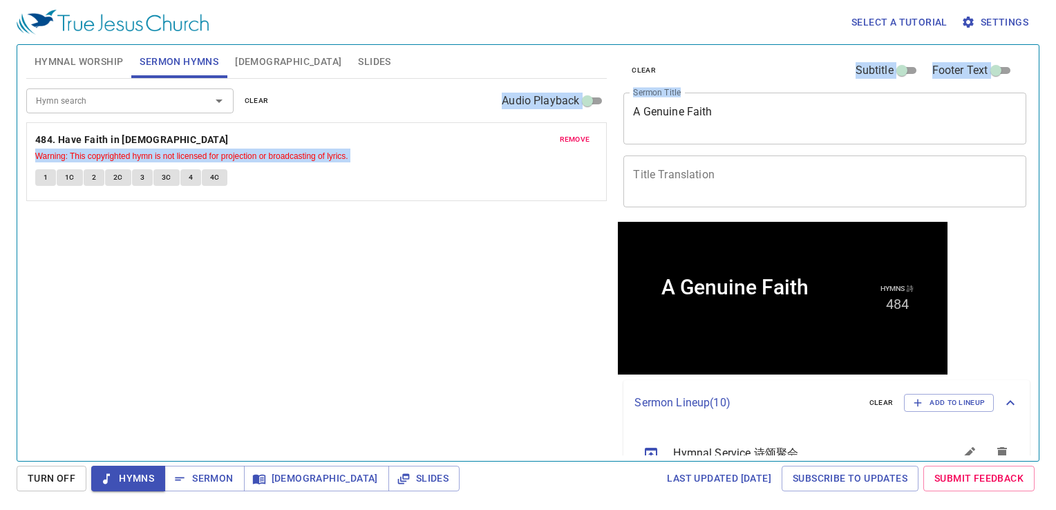
drag, startPoint x: 714, startPoint y: 117, endPoint x: 593, endPoint y: 119, distance: 121.0
click at [593, 119] on div "Hymnal Worship Sermon Hymns [DEMOGRAPHIC_DATA] Slides Hymn search Hymn search c…" at bounding box center [528, 247] width 1015 height 416
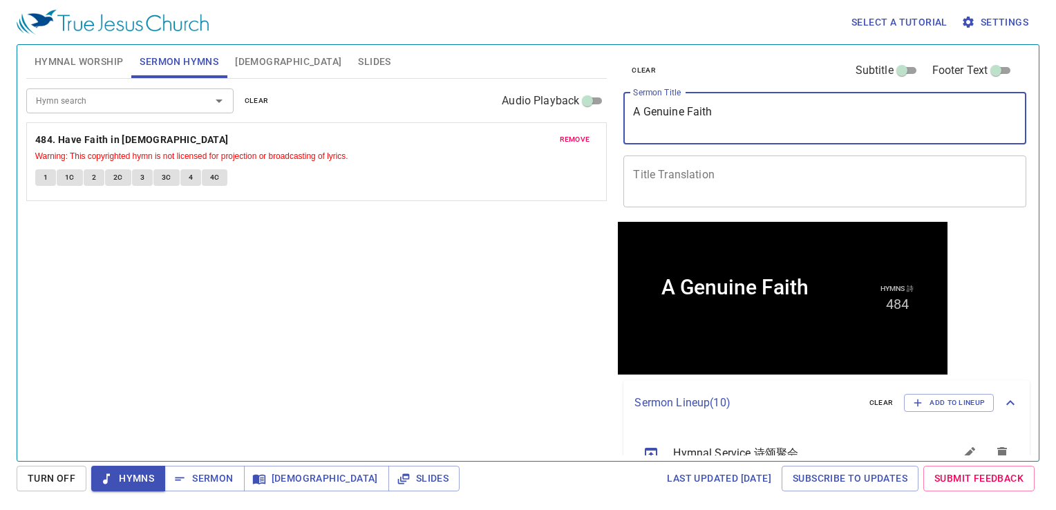
drag, startPoint x: 593, startPoint y: 119, endPoint x: 719, endPoint y: 120, distance: 125.8
click at [719, 120] on textarea "A Genuine Faith" at bounding box center [825, 118] width 384 height 26
drag, startPoint x: 718, startPoint y: 112, endPoint x: 622, endPoint y: 118, distance: 96.3
click at [622, 118] on div "clear Subtitle Footer Text Sermon Title A Genuine Faith x Sermon Title Title Tr…" at bounding box center [824, 133] width 412 height 177
click at [653, 176] on textarea "Title Translation" at bounding box center [825, 181] width 384 height 26
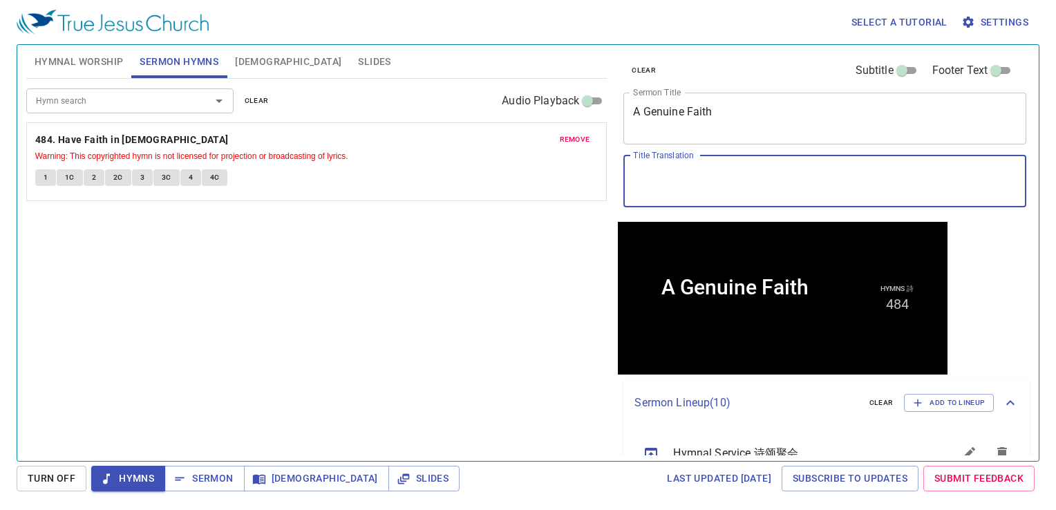
paste textarea "真正的信仰"
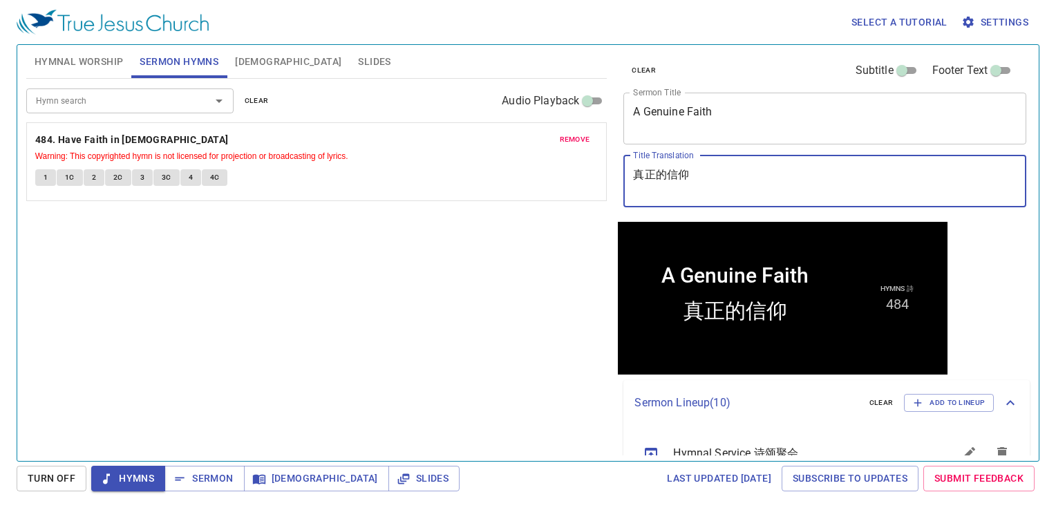
type textarea "真正的信仰"
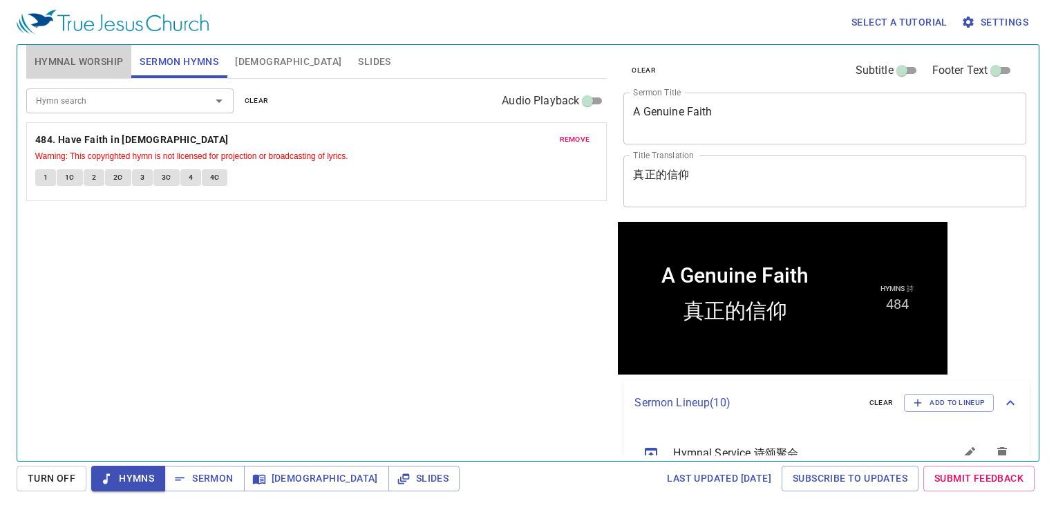
click at [99, 57] on span "Hymnal Worship" at bounding box center [79, 61] width 89 height 17
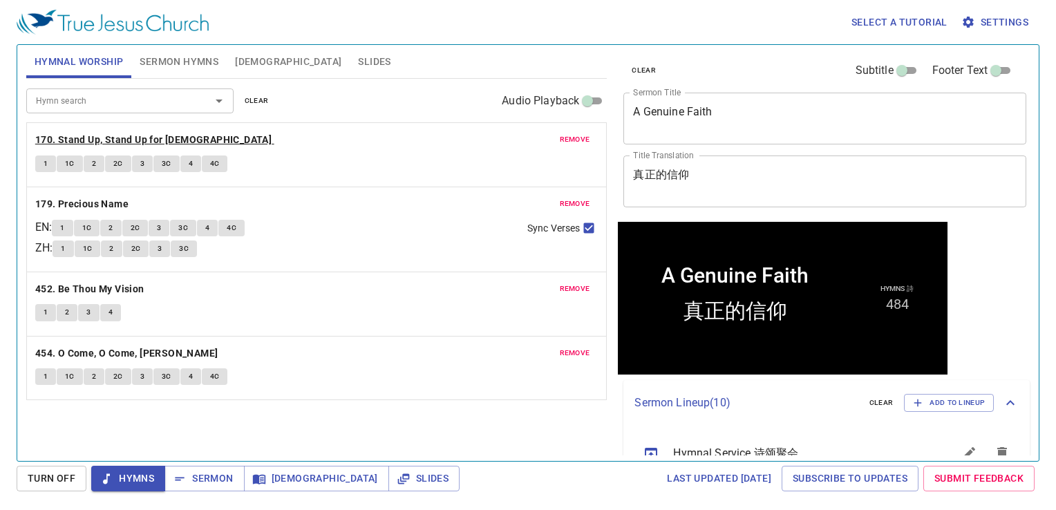
click at [94, 134] on b "170. Stand Up, Stand Up for [DEMOGRAPHIC_DATA]" at bounding box center [153, 139] width 236 height 17
click at [37, 160] on button "1" at bounding box center [45, 164] width 21 height 17
click at [189, 66] on span "Sermon Hymns" at bounding box center [179, 61] width 79 height 17
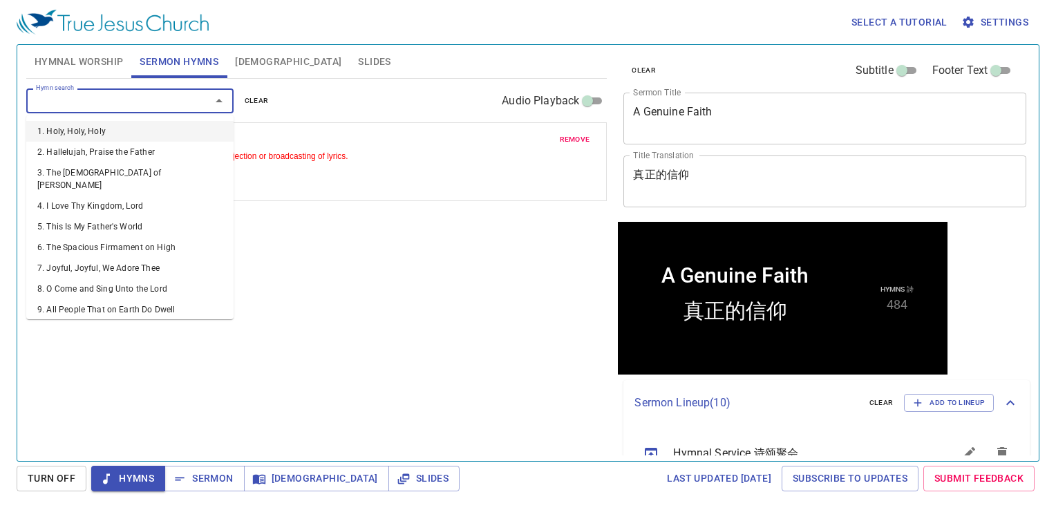
drag, startPoint x: 133, startPoint y: 93, endPoint x: 133, endPoint y: 100, distance: 7.6
click at [133, 96] on input "Hymn search" at bounding box center [109, 101] width 158 height 16
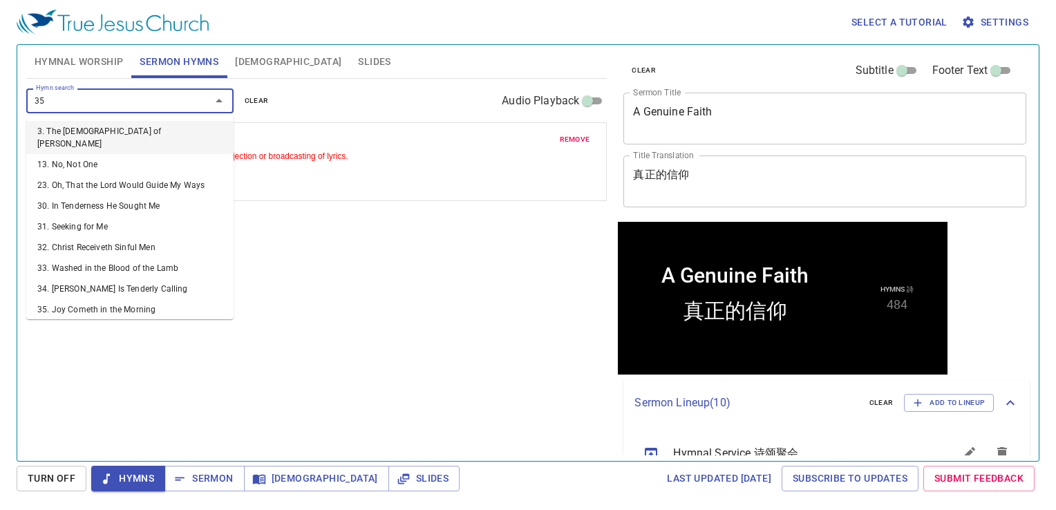
type input "356"
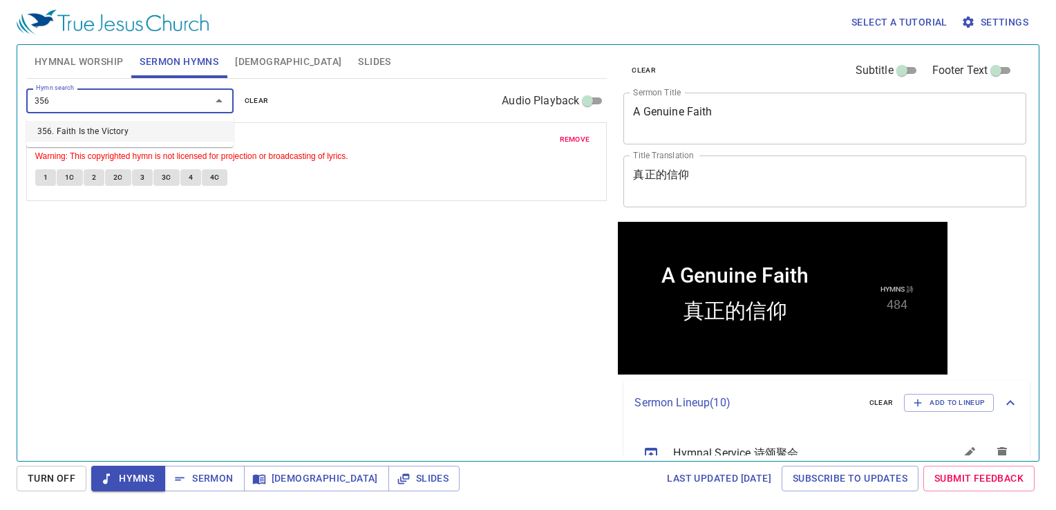
click at [125, 126] on li "356. Faith Is the Victory" at bounding box center [129, 131] width 207 height 21
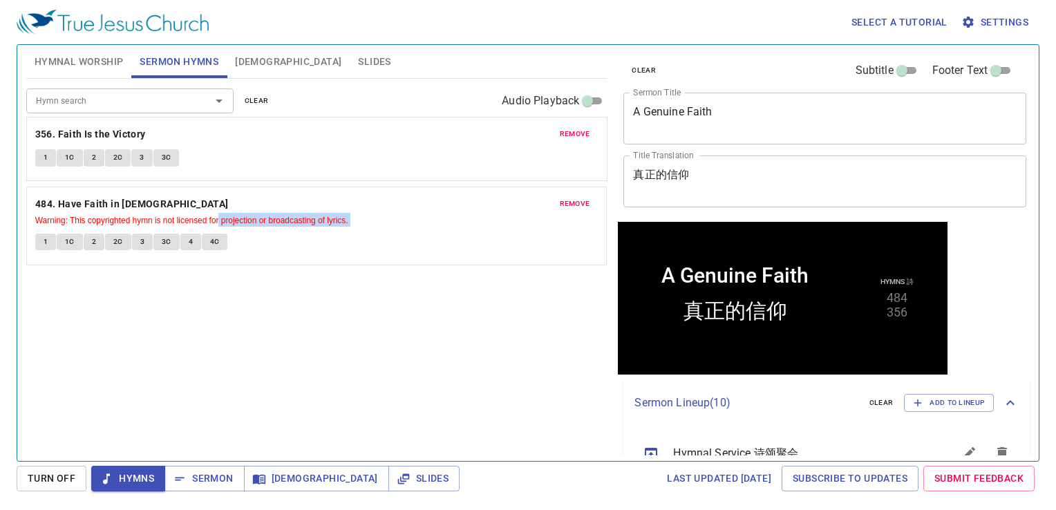
drag, startPoint x: 203, startPoint y: 239, endPoint x: 218, endPoint y: 156, distance: 84.4
click at [218, 156] on div "remove 484. Have Faith in God Warning: This copyrighted hymn is not licensed fo…" at bounding box center [316, 193] width 581 height 142
drag, startPoint x: 218, startPoint y: 156, endPoint x: 360, endPoint y: 161, distance: 141.1
click at [360, 161] on div "1 1C 2 2C 3 3C" at bounding box center [317, 166] width 564 height 20
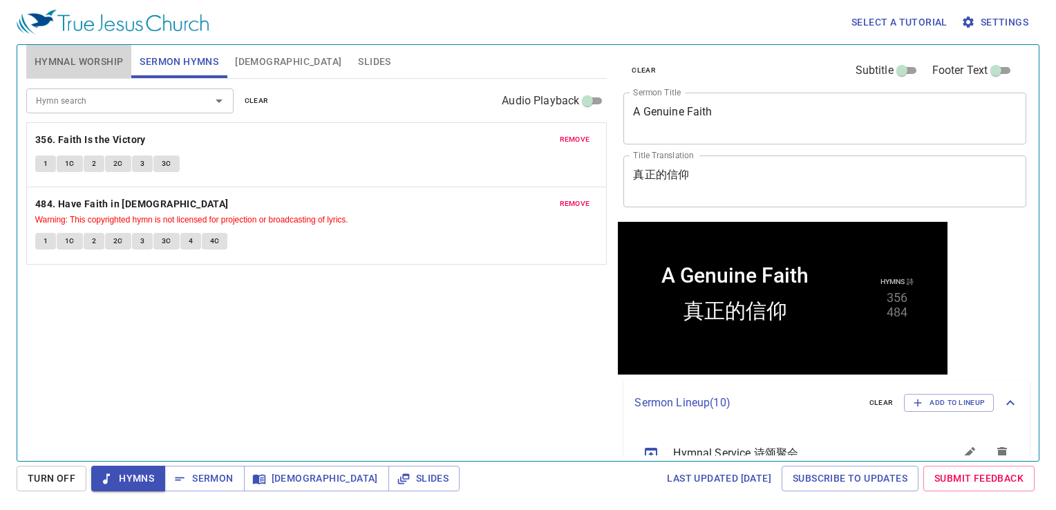
click at [107, 52] on button "Hymnal Worship" at bounding box center [79, 61] width 106 height 33
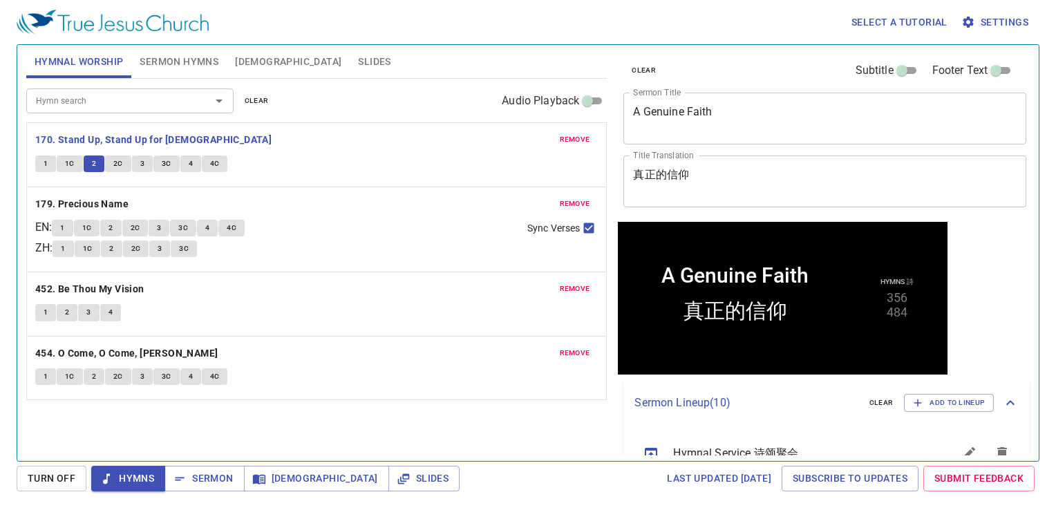
click at [340, 158] on div "1 1C 2 2C 3 3C 4 4C" at bounding box center [317, 166] width 564 height 20
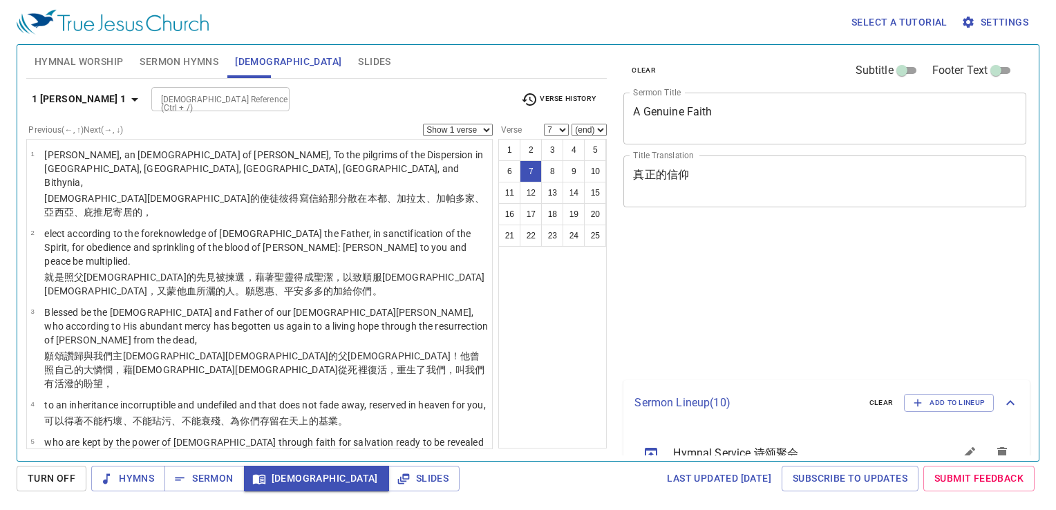
select select "7"
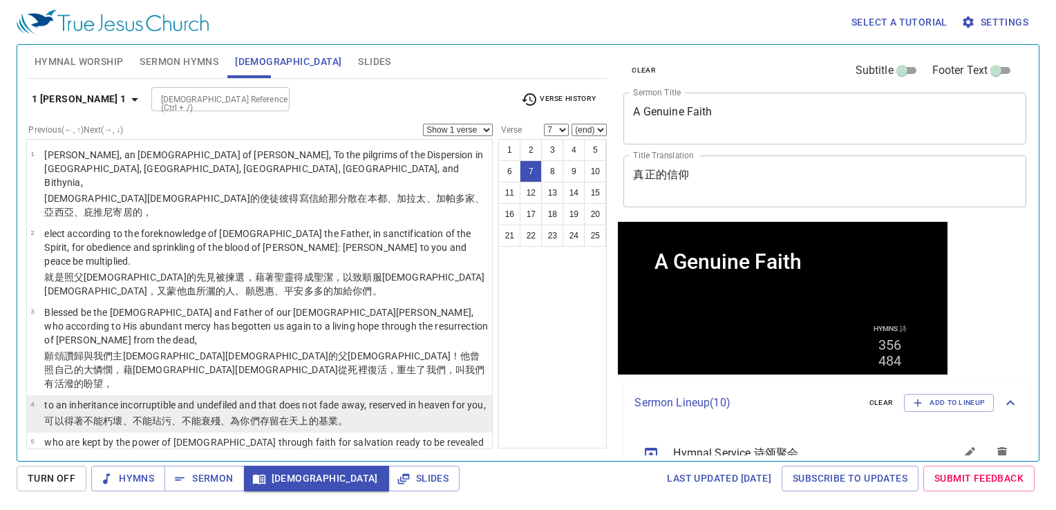
click at [459, 129] on select "Show 1 verse Show 2 verses Show 3 verses Show 4 verses Show 5 verses" at bounding box center [458, 130] width 70 height 12
click at [458, 129] on select "Show 1 verse Show 2 verses Show 3 verses Show 4 verses Show 5 verses" at bounding box center [458, 130] width 70 height 12
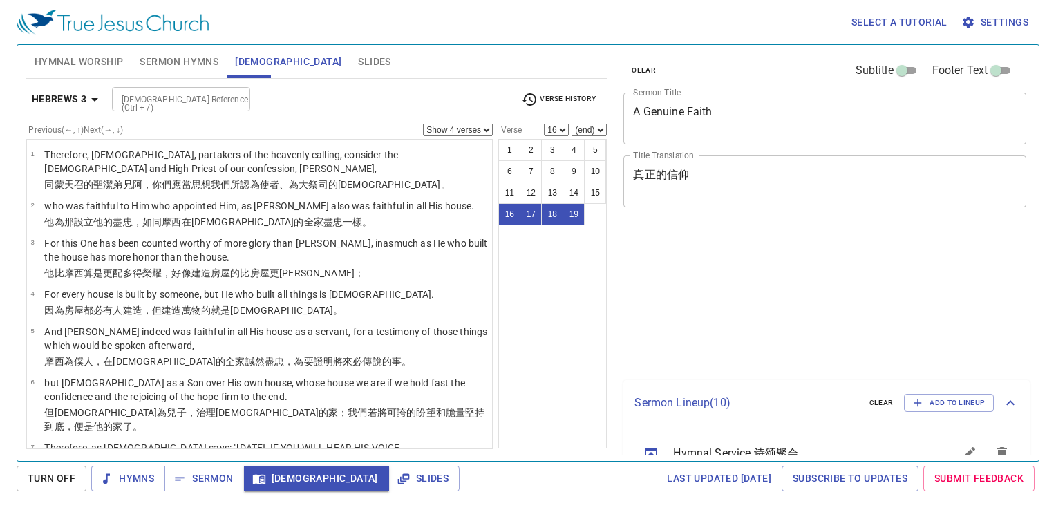
select select "4"
select select "16"
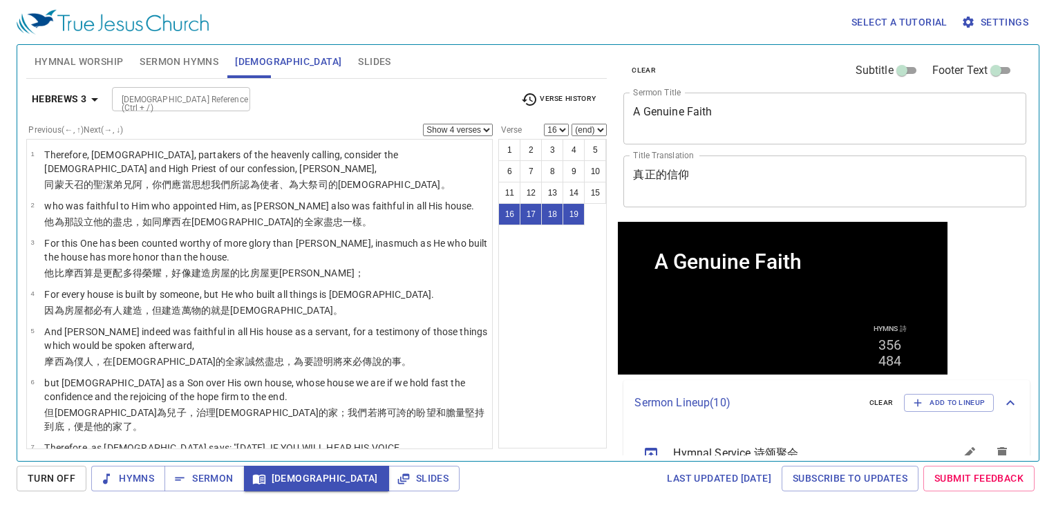
scroll to position [563, 0]
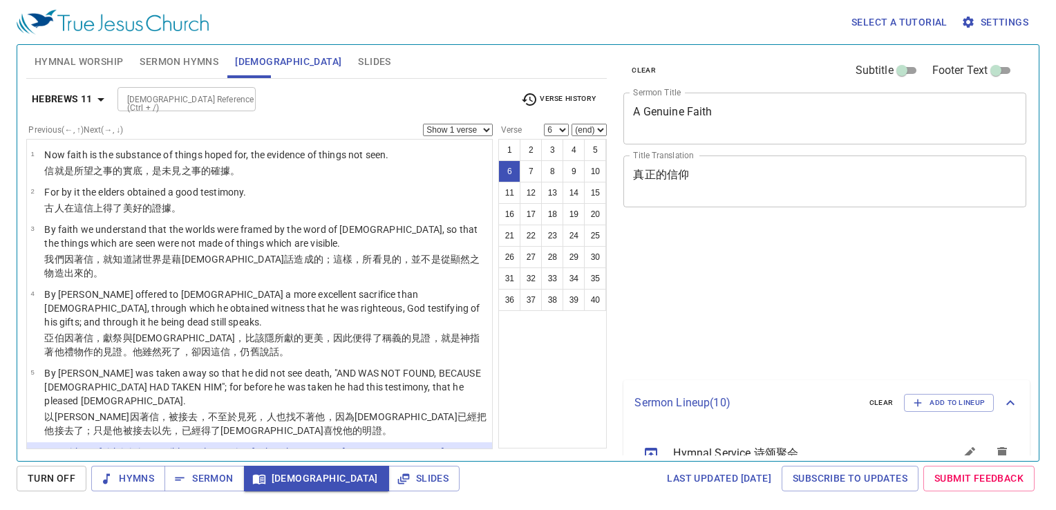
select select "6"
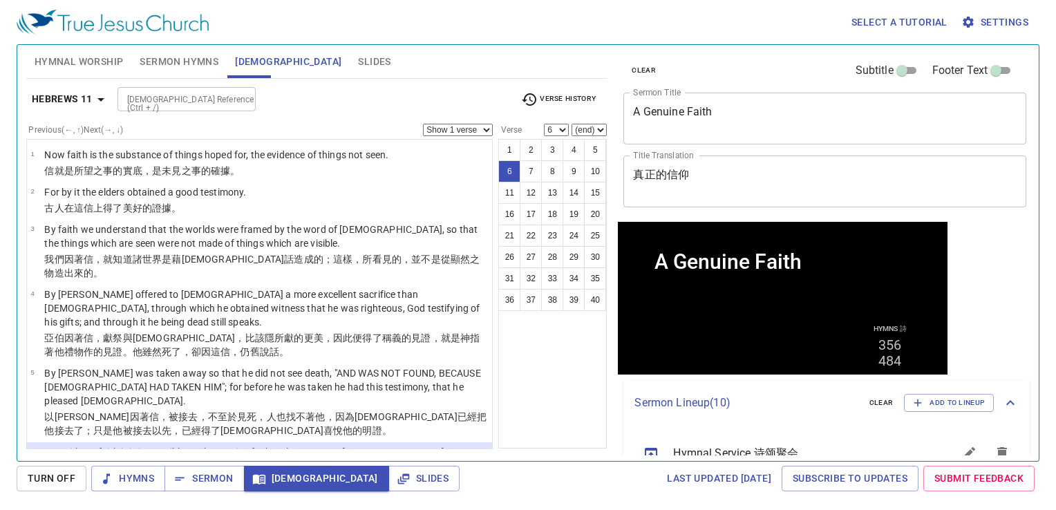
scroll to position [132, 0]
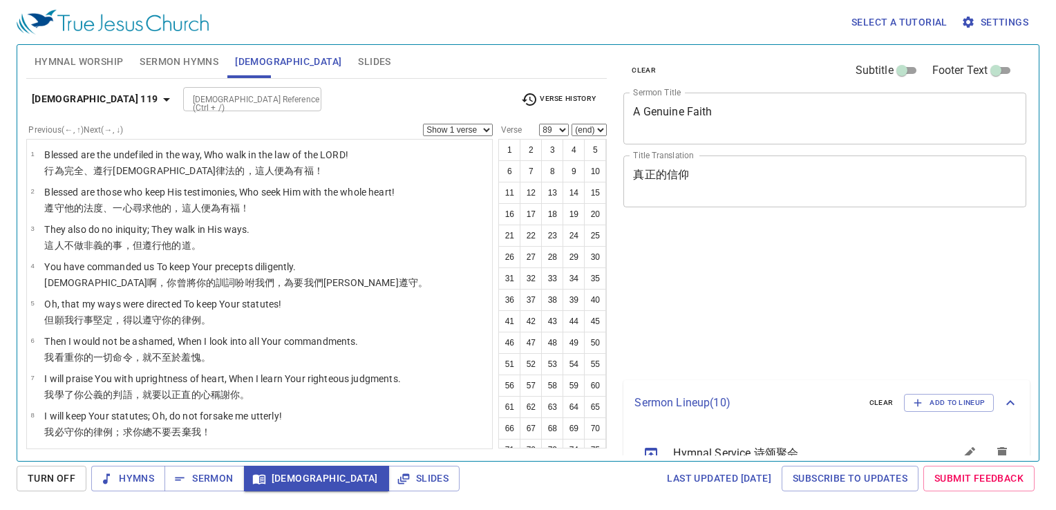
select select "89"
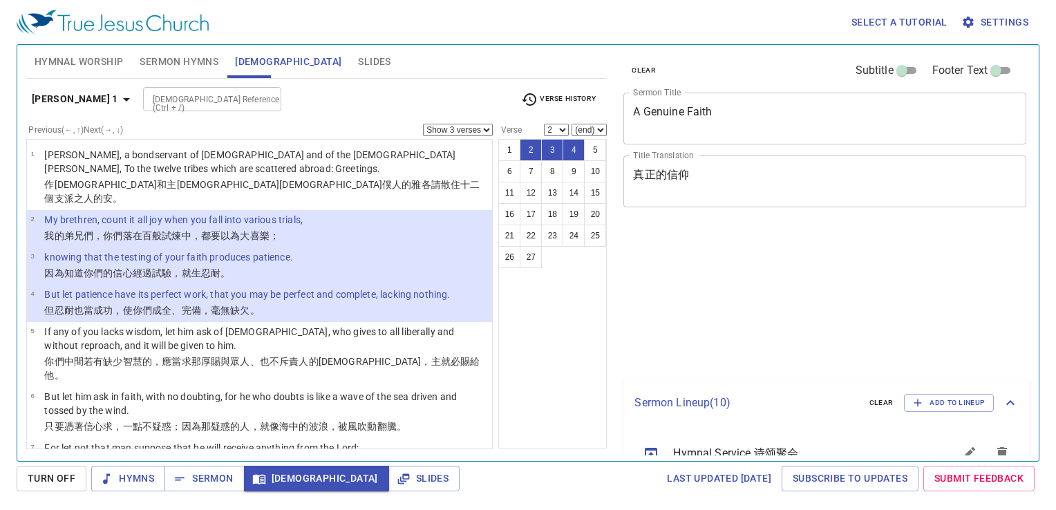
select select "3"
select select "2"
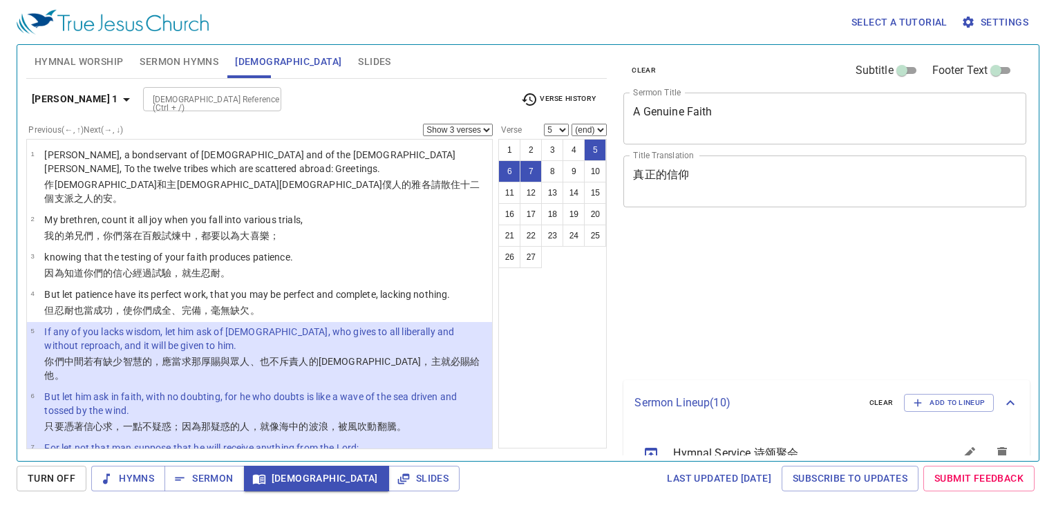
select select "3"
select select "5"
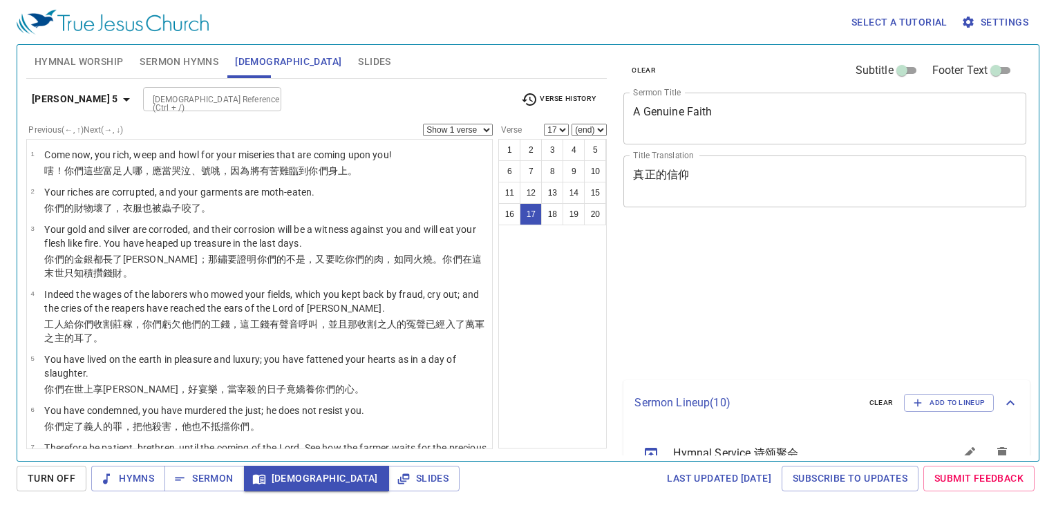
select select "17"
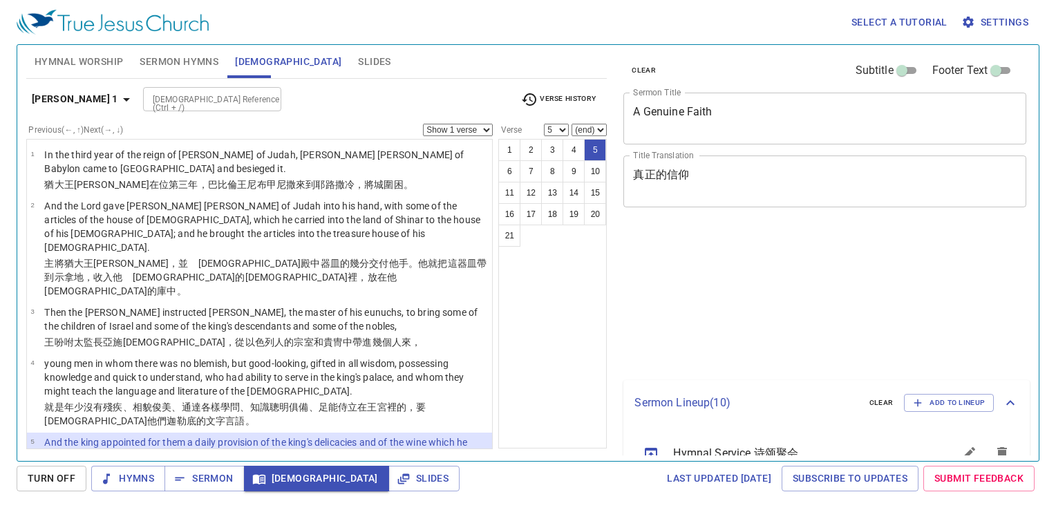
select select "5"
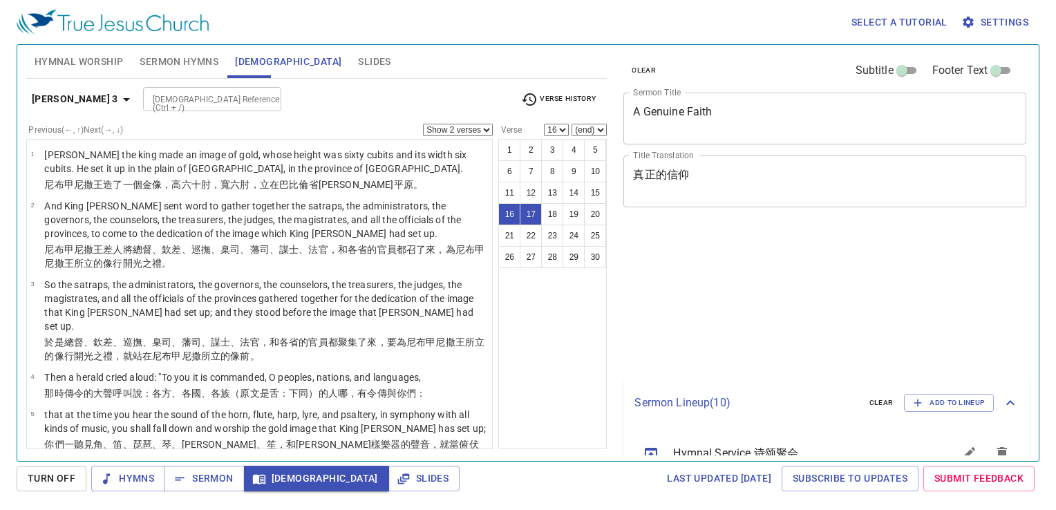
select select "2"
select select "16"
